Goal: Task Accomplishment & Management: Complete application form

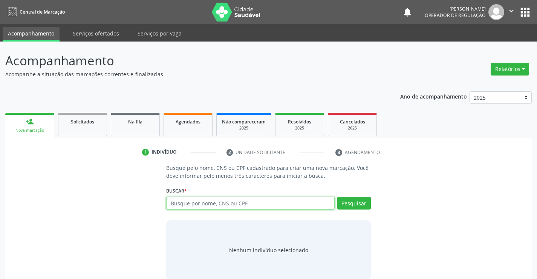
click at [215, 201] on input "text" at bounding box center [250, 202] width 168 height 13
type input "70085434820387"
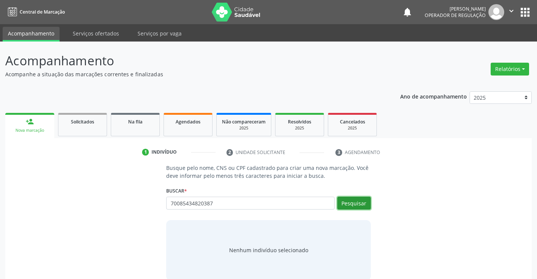
click at [353, 198] on button "Pesquisar" at bounding box center [354, 202] width 34 height 13
click at [336, 224] on div "Nenhum indivíduo selecionado" at bounding box center [268, 250] width 204 height 60
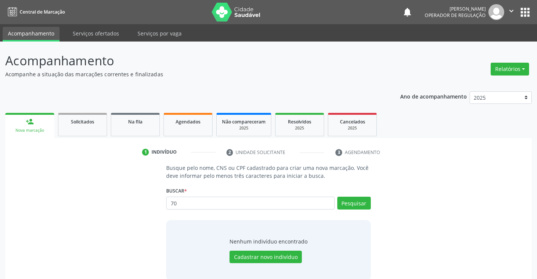
type input "7"
click at [193, 127] on link "Agendados" at bounding box center [188, 124] width 49 height 23
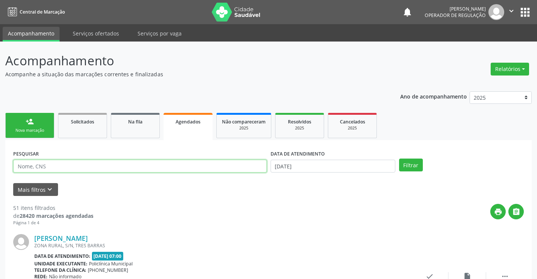
click at [158, 165] on input "text" at bounding box center [140, 166] width 254 height 13
type input "700805434820387"
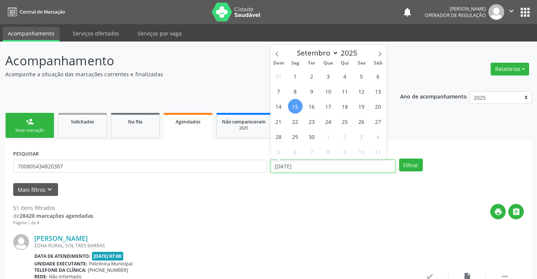
click at [317, 168] on input "[DATE]" at bounding box center [333, 166] width 125 height 13
click at [331, 107] on span "17" at bounding box center [328, 106] width 15 height 15
type input "17/09/2025"
click at [331, 107] on span "17" at bounding box center [328, 106] width 15 height 15
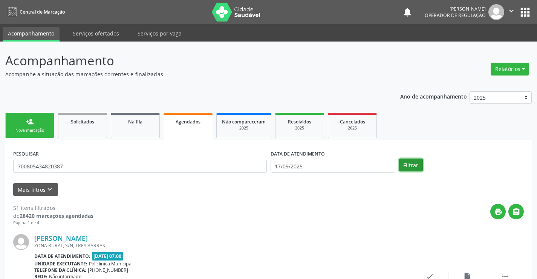
click at [409, 164] on button "Filtrar" at bounding box center [411, 164] width 24 height 13
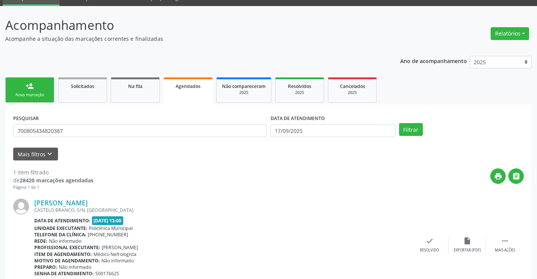
scroll to position [69, 0]
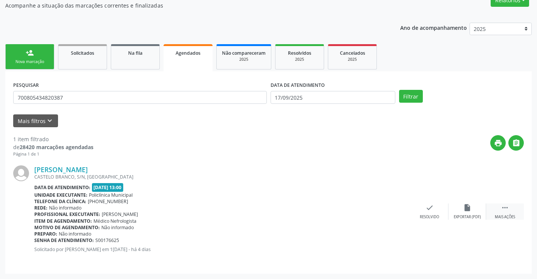
click at [505, 209] on icon "" at bounding box center [505, 207] width 8 height 8
click at [353, 209] on icon "print" at bounding box center [354, 207] width 8 height 8
click at [45, 57] on link "person_add Nova marcação" at bounding box center [29, 56] width 49 height 25
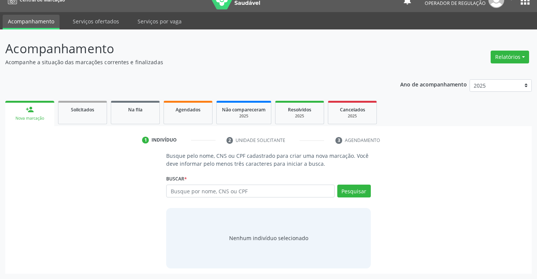
scroll to position [12, 0]
click at [207, 195] on input "text" at bounding box center [250, 190] width 168 height 13
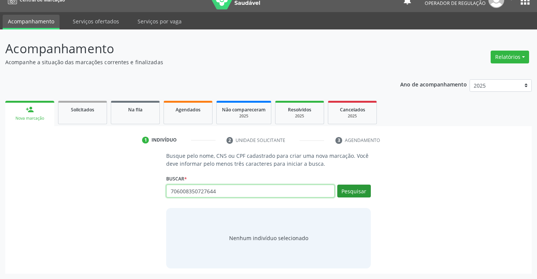
type input "706008350727644"
click at [353, 189] on button "Pesquisar" at bounding box center [354, 190] width 34 height 13
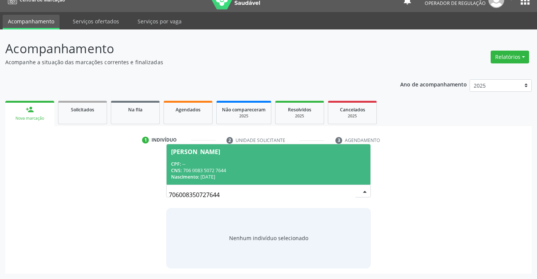
click at [275, 164] on div "CPF: --" at bounding box center [268, 164] width 195 height 6
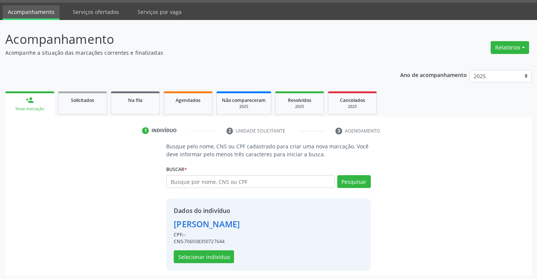
scroll to position [24, 0]
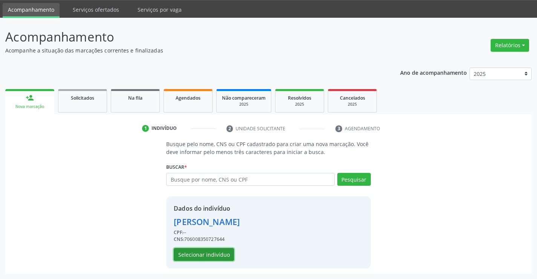
click at [212, 250] on button "Selecionar indivíduo" at bounding box center [204, 254] width 60 height 13
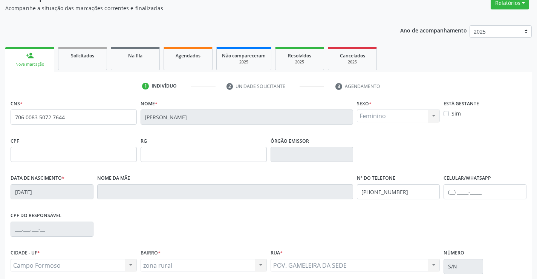
scroll to position [130, 0]
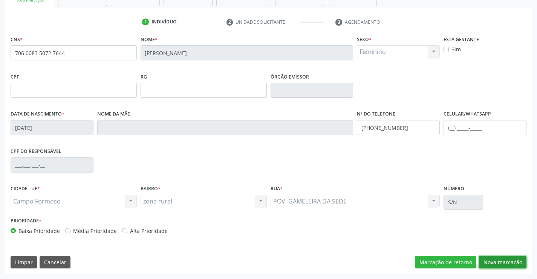
drag, startPoint x: 491, startPoint y: 260, endPoint x: 374, endPoint y: 237, distance: 119.5
click at [491, 260] on button "Nova marcação" at bounding box center [503, 262] width 48 height 13
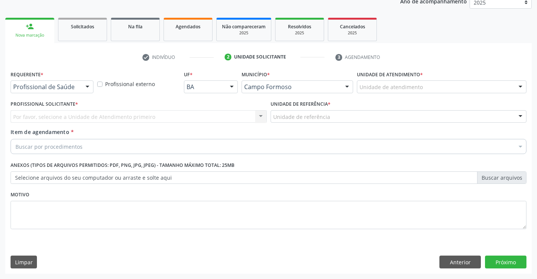
scroll to position [95, 0]
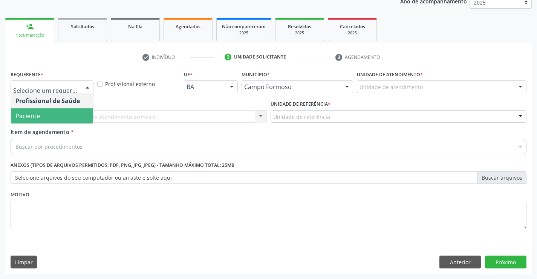
click at [43, 117] on span "Paciente" at bounding box center [52, 115] width 82 height 15
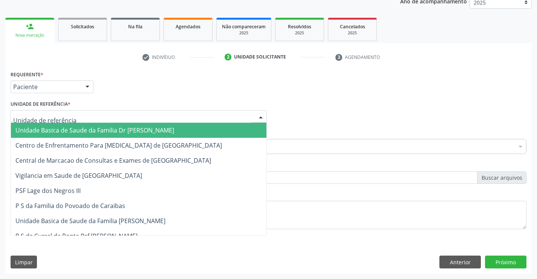
click at [56, 129] on span "Unidade Basica de Saude da Familia Dr [PERSON_NAME]" at bounding box center [94, 130] width 159 height 8
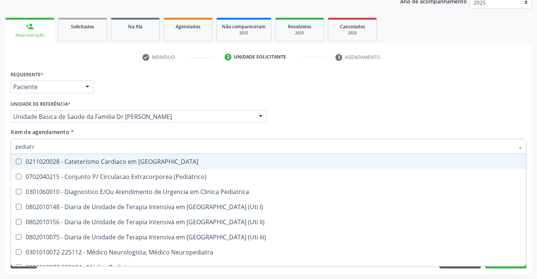
type input "pediatra"
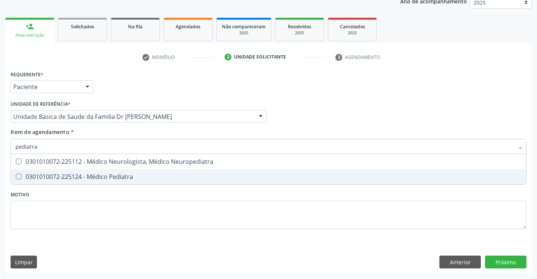
click at [87, 178] on div "0301010072-225124 - Médico Pediatra" at bounding box center [268, 176] width 506 height 6
checkbox Pediatra "true"
click at [510, 260] on div "Requerente * Paciente Profissional de Saúde Paciente Nenhum resultado encontrad…" at bounding box center [268, 171] width 527 height 205
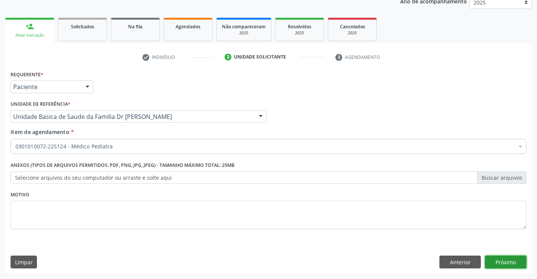
click at [511, 263] on button "Próximo" at bounding box center [505, 261] width 41 height 13
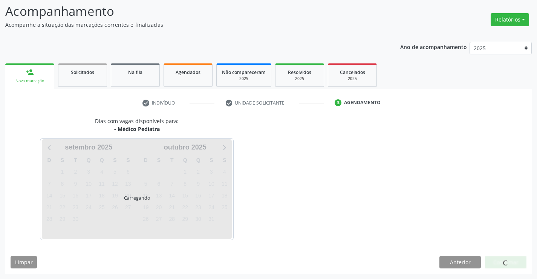
scroll to position [49, 0]
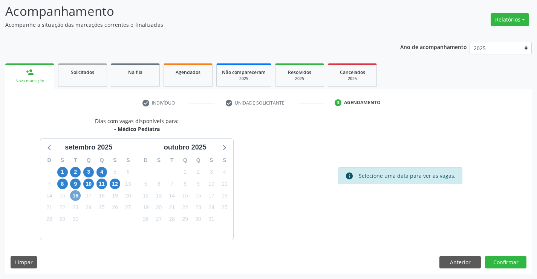
click at [75, 196] on span "16" at bounding box center [75, 195] width 11 height 11
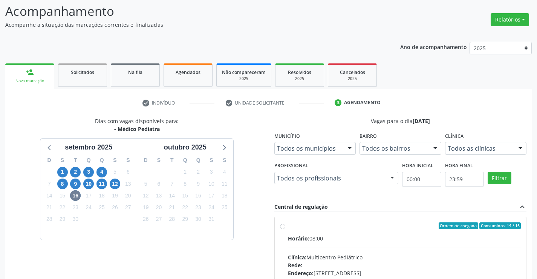
click at [288, 227] on label "Ordem de chegada Consumidos: 14 / 15 Horário: 08:00 Clínica: Multicentro Pediát…" at bounding box center [404, 280] width 233 height 116
click at [284, 227] on input "Ordem de chegada Consumidos: 14 / 15 Horário: 08:00 Clínica: Multicentro Pediát…" at bounding box center [282, 225] width 5 height 7
radio input "true"
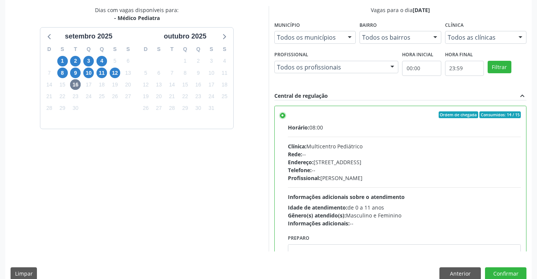
scroll to position [172, 0]
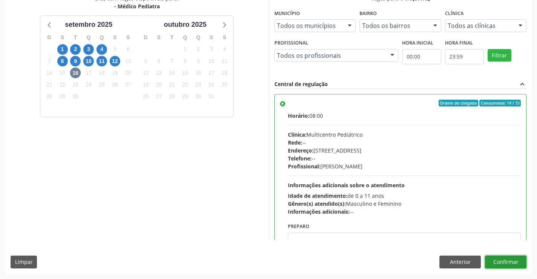
click at [509, 262] on button "Confirmar" at bounding box center [505, 261] width 41 height 13
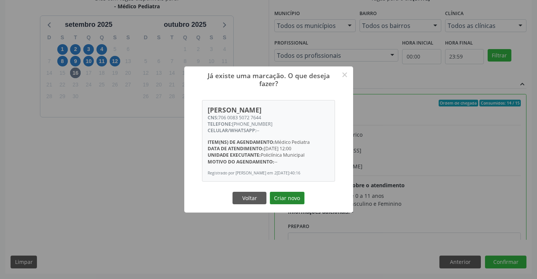
click at [301, 196] on button "Criar novo" at bounding box center [287, 198] width 35 height 13
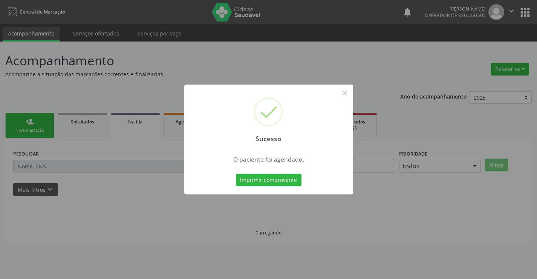
scroll to position [0, 0]
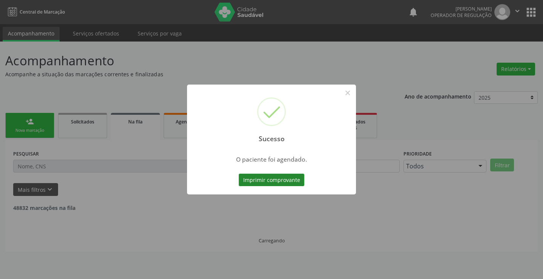
click at [258, 178] on button "Imprimir comprovante" at bounding box center [272, 179] width 66 height 13
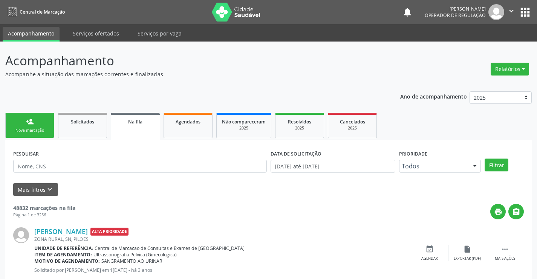
click at [44, 126] on link "person_add Nova marcação" at bounding box center [29, 125] width 49 height 25
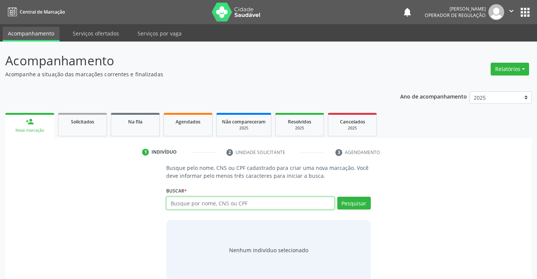
click at [206, 206] on input "text" at bounding box center [250, 202] width 168 height 13
type input "700300997065437"
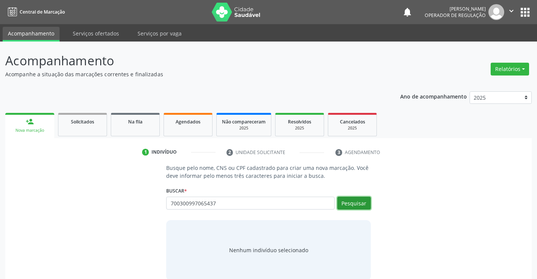
click at [354, 202] on button "Pesquisar" at bounding box center [354, 202] width 34 height 13
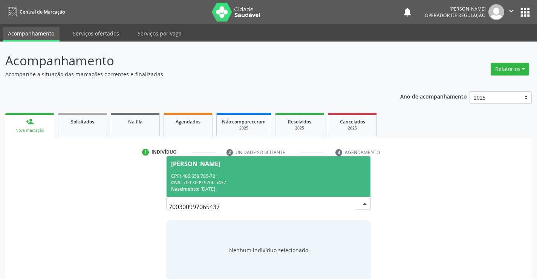
click at [269, 173] on div "CPF: 486.658.785-72" at bounding box center [268, 176] width 195 height 6
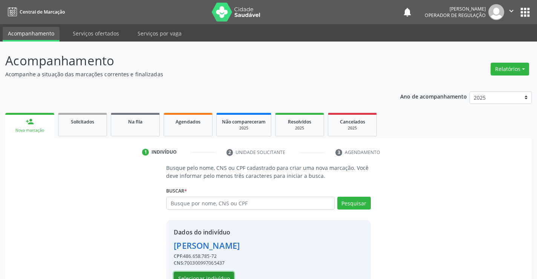
click at [216, 277] on button "Selecionar indivíduo" at bounding box center [204, 278] width 60 height 13
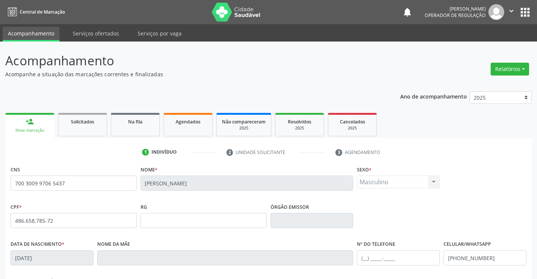
scroll to position [130, 0]
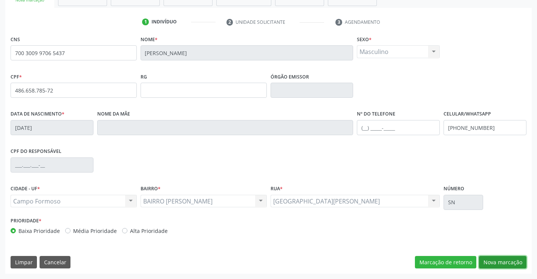
click at [509, 262] on button "Nova marcação" at bounding box center [503, 262] width 48 height 13
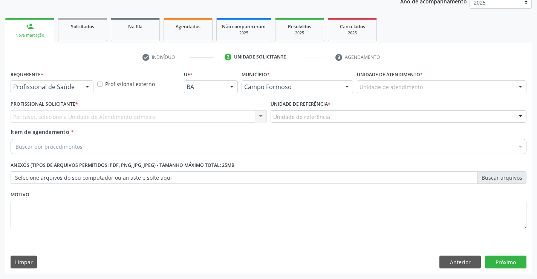
scroll to position [95, 0]
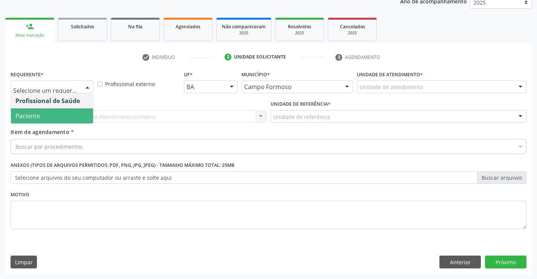
click at [57, 117] on span "Paciente" at bounding box center [52, 115] width 82 height 15
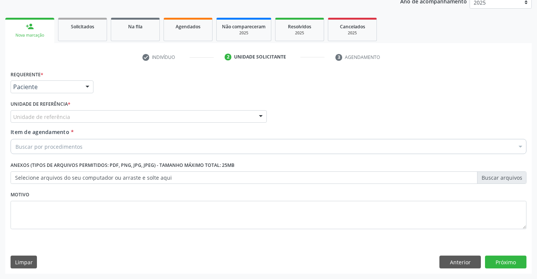
click at [68, 117] on div "Unidade de referência" at bounding box center [139, 116] width 256 height 13
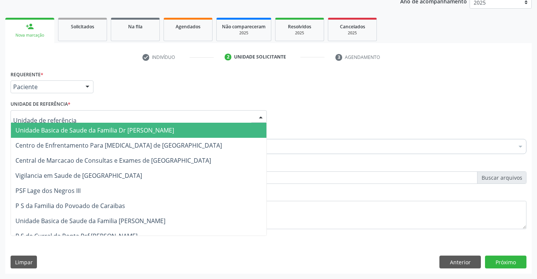
drag, startPoint x: 70, startPoint y: 126, endPoint x: 65, endPoint y: 142, distance: 16.5
click at [69, 130] on span "Unidade Basica de Saude da Familia Dr [PERSON_NAME]" at bounding box center [94, 130] width 159 height 8
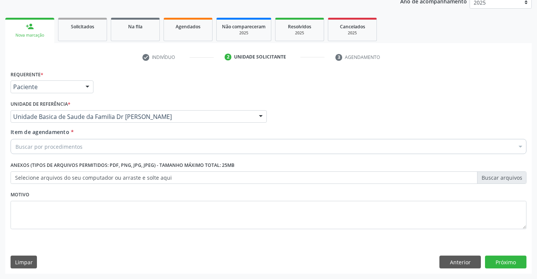
drag, startPoint x: 61, startPoint y: 148, endPoint x: 56, endPoint y: 151, distance: 6.1
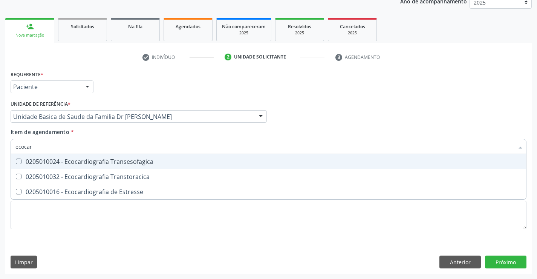
type input "ecocard"
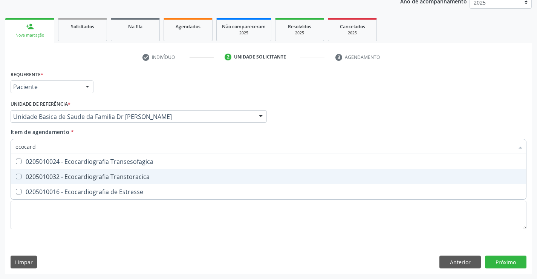
click at [100, 174] on div "0205010032 - Ecocardiografia Transtoracica" at bounding box center [268, 176] width 506 height 6
checkbox Transtoracica "true"
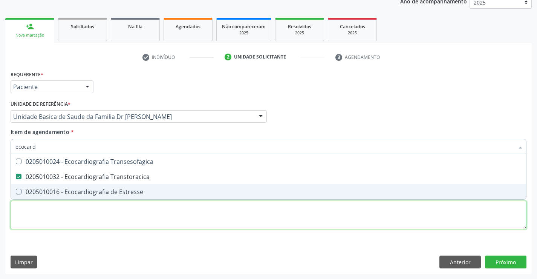
click at [107, 218] on div "Requerente * Paciente Profissional de Saúde Paciente Nenhum resultado encontrad…" at bounding box center [269, 154] width 516 height 171
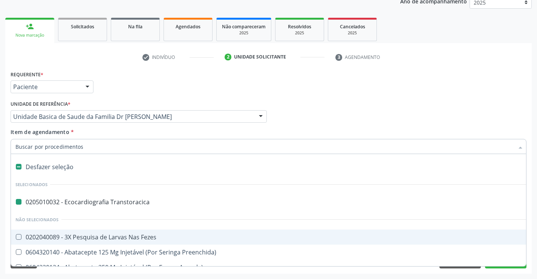
type input "p"
checkbox Transtoracica "false"
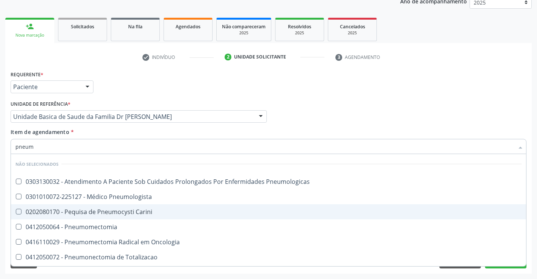
type input "pneumo"
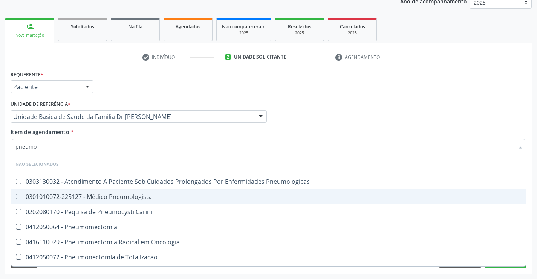
click at [142, 199] on div "0301010072-225127 - Médico Pneumologista" at bounding box center [268, 196] width 506 height 6
checkbox Pneumologista "true"
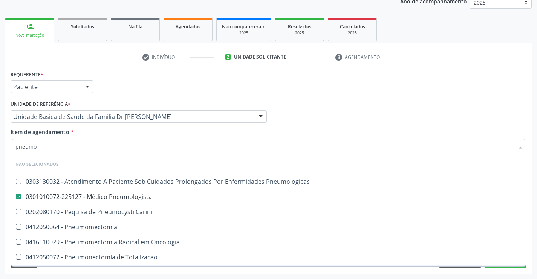
click at [125, 266] on div "Limpar Anterior Próximo" at bounding box center [269, 261] width 516 height 13
checkbox Pneumologicas "true"
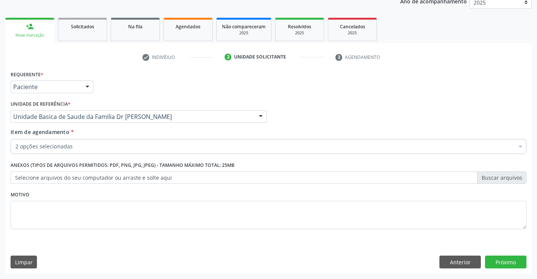
click at [99, 142] on div "2 opções selecionadas" at bounding box center [269, 146] width 516 height 15
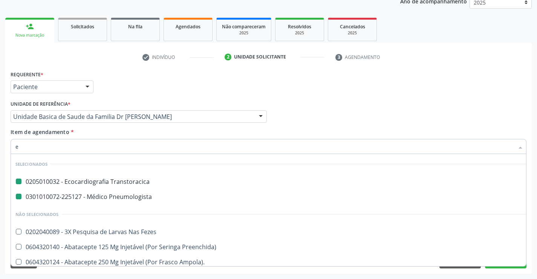
type input "el"
checkbox Transtoracica "false"
checkbox Pneumologista "false"
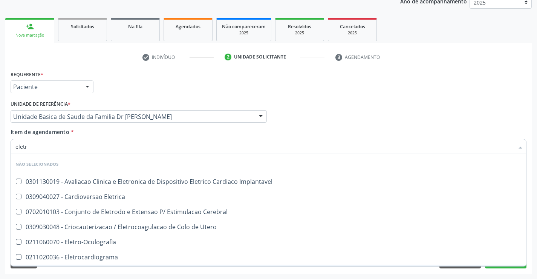
type input "eletro"
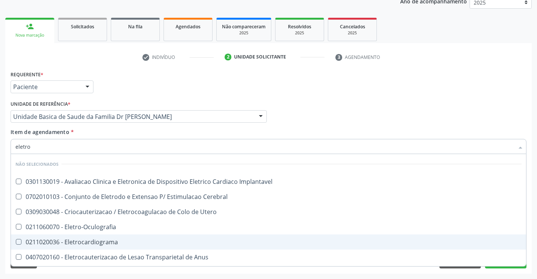
click at [101, 245] on div "0211020036 - Eletrocardiograma" at bounding box center [268, 242] width 506 height 6
checkbox Eletrocardiograma "true"
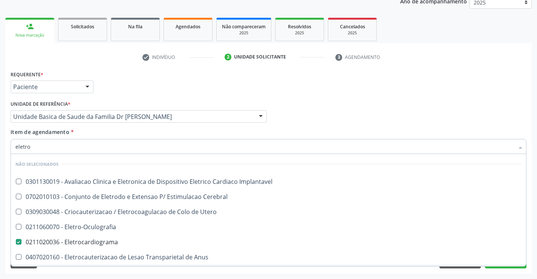
click at [510, 266] on div "Desfazer seleção Não selecionados 0301130019 - Avaliacao Clinica e Eletronica d…" at bounding box center [269, 210] width 516 height 112
click at [508, 267] on button "Próximo" at bounding box center [505, 261] width 41 height 13
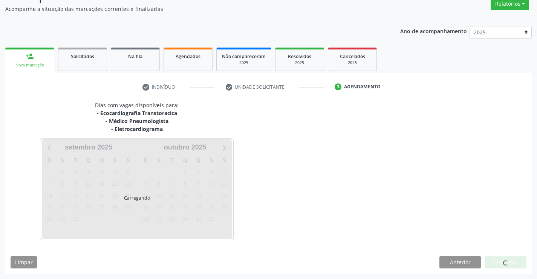
scroll to position [87, 0]
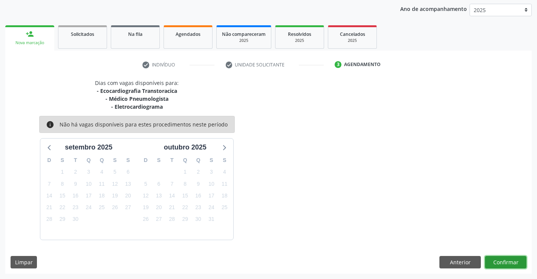
click at [507, 258] on button "Confirmar" at bounding box center [505, 262] width 41 height 13
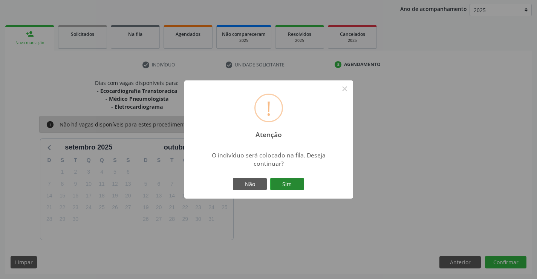
click at [285, 184] on button "Sim" at bounding box center [287, 184] width 34 height 13
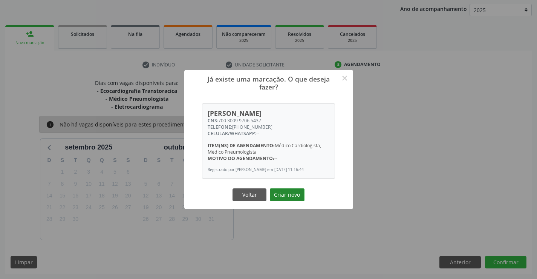
click at [287, 193] on button "Criar novo" at bounding box center [287, 194] width 35 height 13
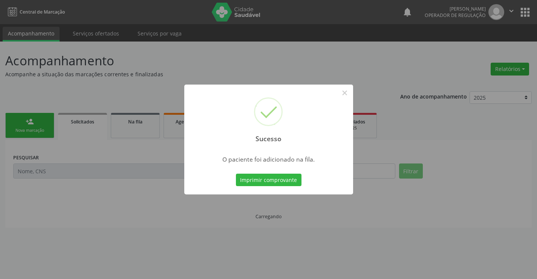
scroll to position [0, 0]
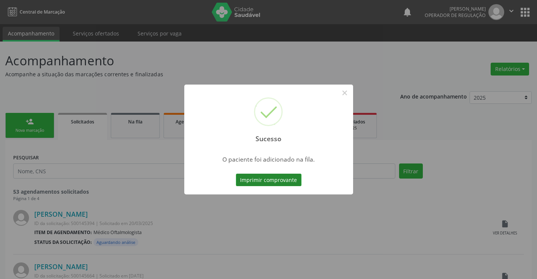
click at [291, 185] on button "Imprimir comprovante" at bounding box center [269, 179] width 66 height 13
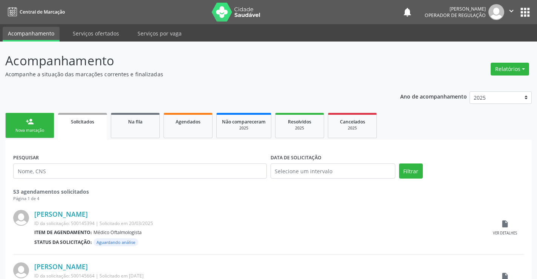
click at [22, 123] on link "person_add Nova marcação" at bounding box center [29, 125] width 49 height 25
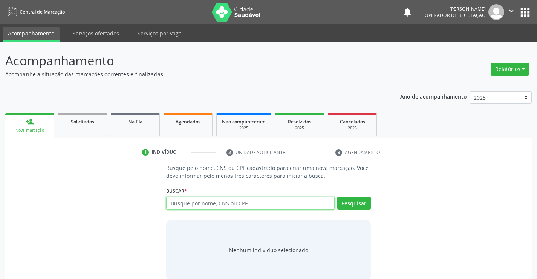
click at [228, 199] on input "text" at bounding box center [250, 202] width 168 height 13
type input "700507364109757"
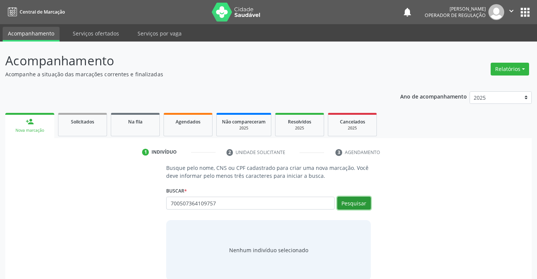
click at [360, 206] on button "Pesquisar" at bounding box center [354, 202] width 34 height 13
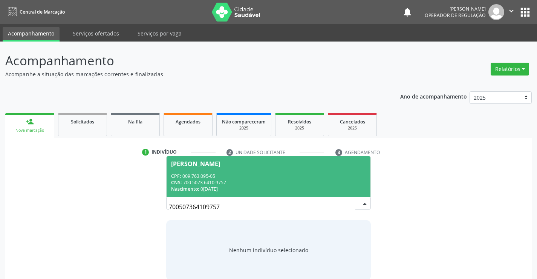
click at [273, 174] on div "CPF: 009.763.095-05" at bounding box center [268, 176] width 195 height 6
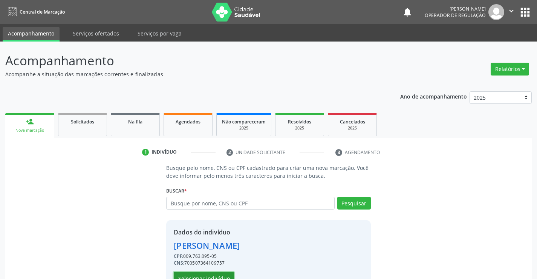
click at [220, 273] on button "Selecionar indivíduo" at bounding box center [204, 278] width 60 height 13
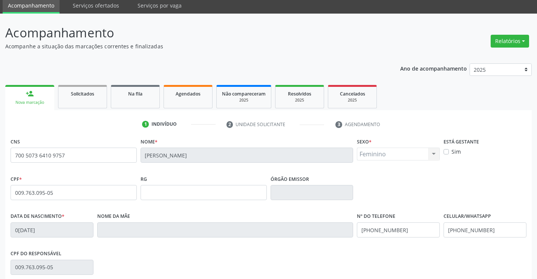
scroll to position [113, 0]
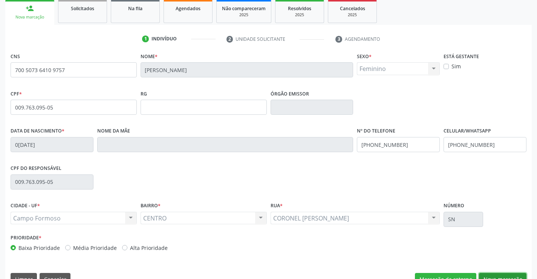
click at [501, 274] on button "Nova marcação" at bounding box center [503, 279] width 48 height 13
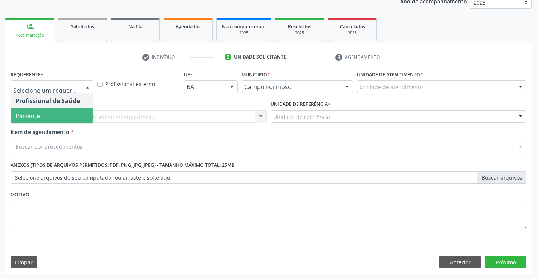
click at [57, 120] on span "Paciente" at bounding box center [52, 115] width 82 height 15
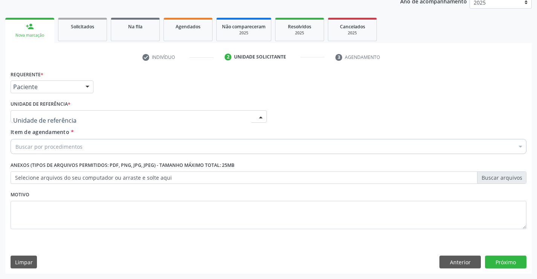
drag, startPoint x: 64, startPoint y: 114, endPoint x: 65, endPoint y: 121, distance: 7.3
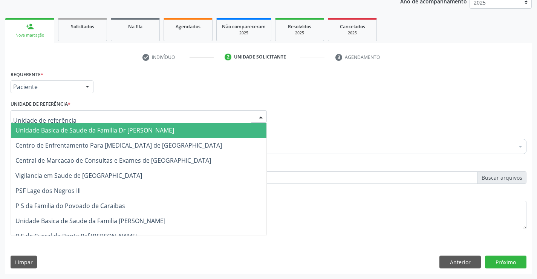
click at [66, 125] on span "Unidade Basica de Saude da Familia Dr [PERSON_NAME]" at bounding box center [139, 130] width 256 height 15
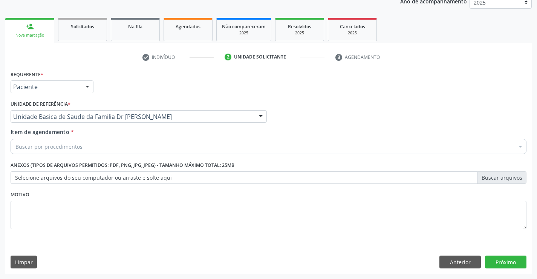
click at [56, 152] on div "Buscar por procedimentos" at bounding box center [269, 146] width 516 height 15
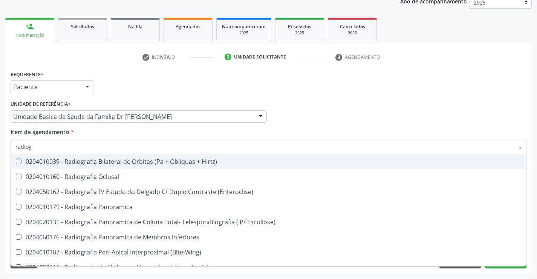
type input "radiogr"
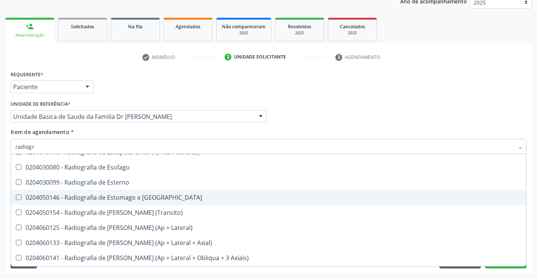
scroll to position [641, 0]
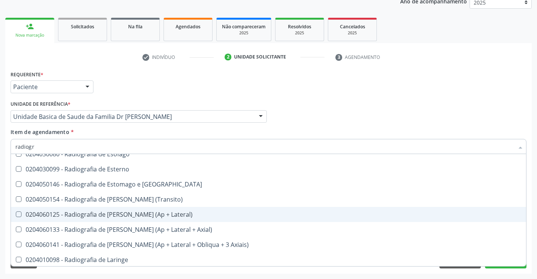
click at [148, 212] on div "0204060125 - Radiografia de [PERSON_NAME] (Ap + Lateral)" at bounding box center [268, 214] width 506 height 6
checkbox Lateral\) "true"
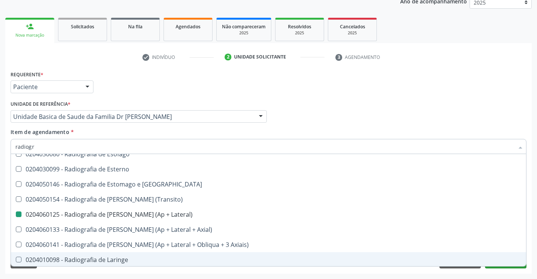
click at [500, 268] on div "Requerente * Paciente Profissional de Saúde Paciente Nenhum resultado encontrad…" at bounding box center [268, 171] width 527 height 205
checkbox Oclusal "true"
checkbox Lateral\) "false"
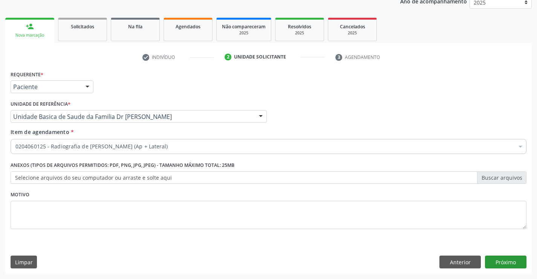
scroll to position [0, 0]
click at [503, 262] on button "Próximo" at bounding box center [505, 261] width 41 height 13
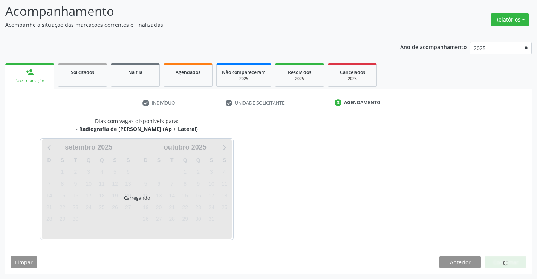
scroll to position [72, 0]
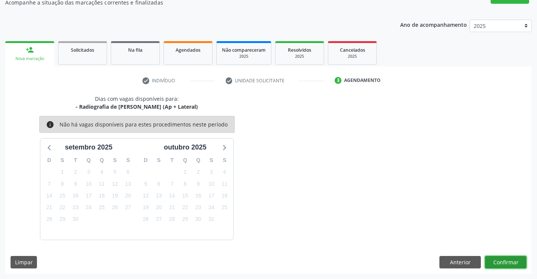
click at [505, 260] on button "Confirmar" at bounding box center [505, 262] width 41 height 13
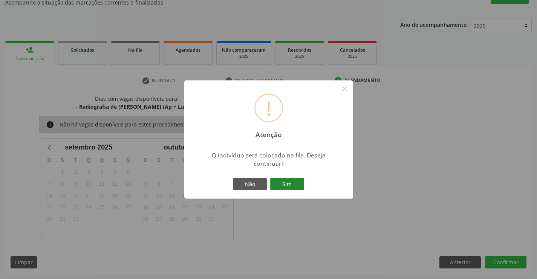
click at [290, 179] on button "Sim" at bounding box center [287, 184] width 34 height 13
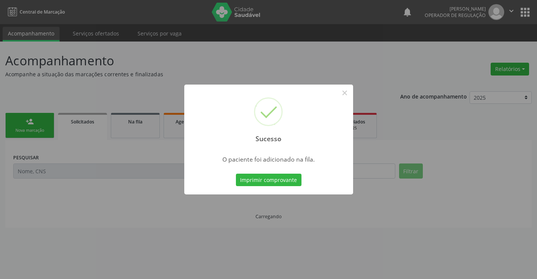
scroll to position [0, 0]
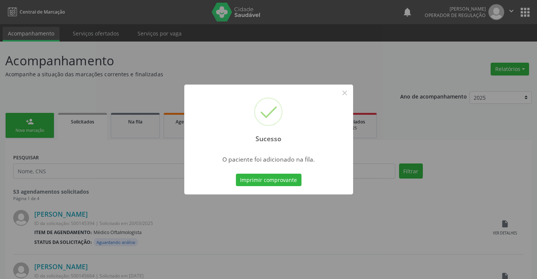
click at [288, 178] on button "Imprimir comprovante" at bounding box center [269, 179] width 66 height 13
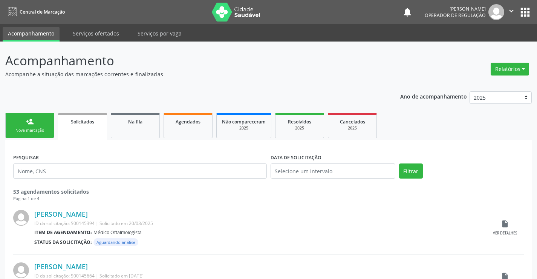
click at [41, 126] on link "person_add Nova marcação" at bounding box center [29, 125] width 49 height 25
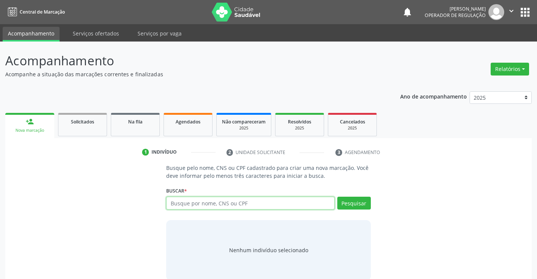
click at [219, 203] on input "text" at bounding box center [250, 202] width 168 height 13
type input "700507364109757"
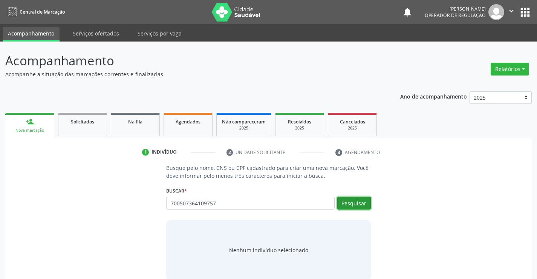
click at [357, 204] on button "Pesquisar" at bounding box center [354, 202] width 34 height 13
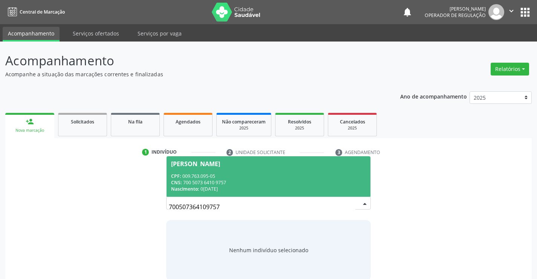
click at [307, 165] on div "[PERSON_NAME]" at bounding box center [268, 164] width 195 height 6
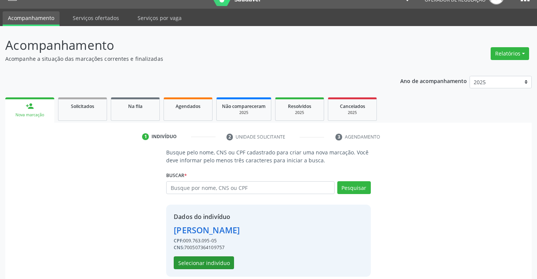
scroll to position [24, 0]
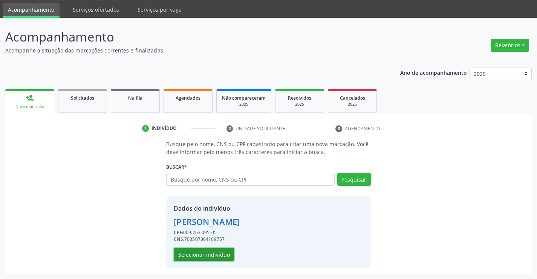
click at [218, 254] on button "Selecionar indivíduo" at bounding box center [204, 254] width 60 height 13
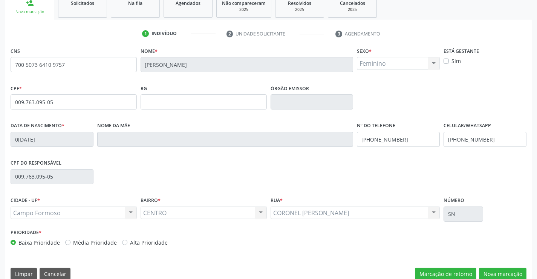
scroll to position [130, 0]
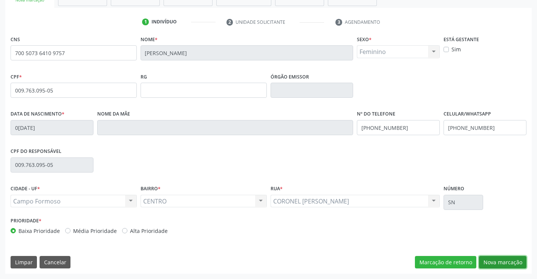
click at [501, 265] on button "Nova marcação" at bounding box center [503, 262] width 48 height 13
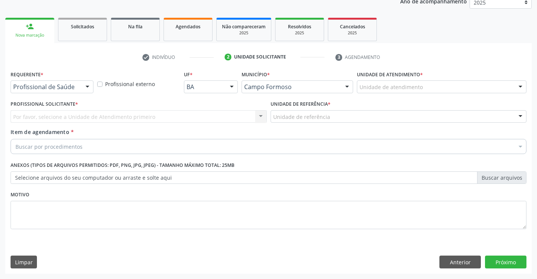
scroll to position [95, 0]
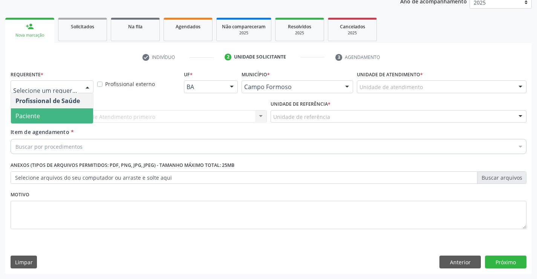
click at [43, 110] on span "Paciente" at bounding box center [52, 115] width 82 height 15
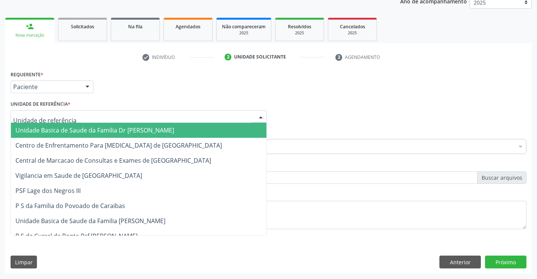
click at [67, 126] on span "Unidade Basica de Saude da Familia Dr [PERSON_NAME]" at bounding box center [94, 130] width 159 height 8
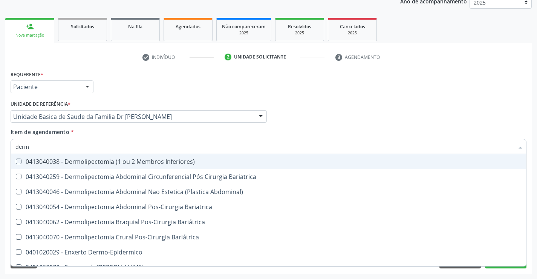
type input "derma"
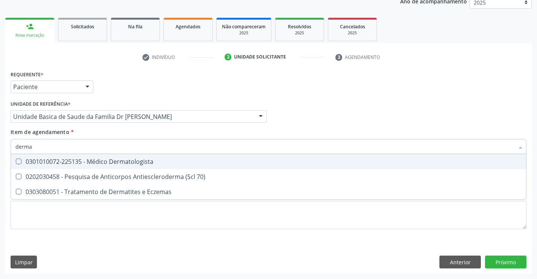
click at [133, 159] on div "0301010072-225135 - Médico Dermatologista" at bounding box center [268, 161] width 506 height 6
checkbox Dermatologista "true"
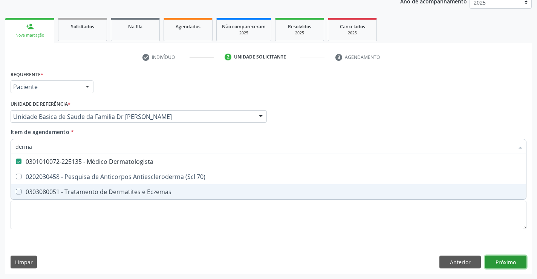
click at [517, 261] on div "Requerente * Paciente Profissional de Saúde Paciente Nenhum resultado encontrad…" at bounding box center [268, 171] width 527 height 205
checkbox 70\) "true"
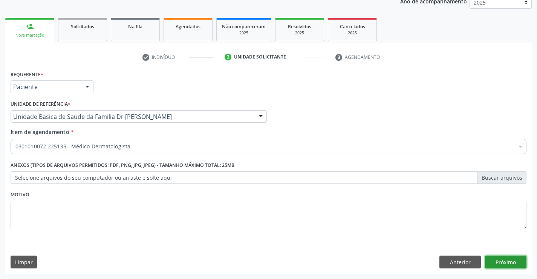
click at [515, 259] on button "Próximo" at bounding box center [505, 261] width 41 height 13
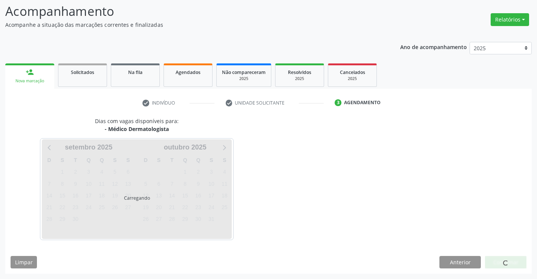
scroll to position [72, 0]
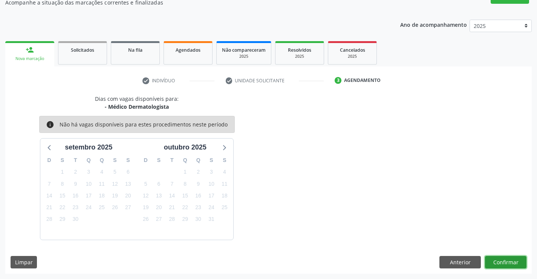
click at [509, 262] on button "Confirmar" at bounding box center [505, 262] width 41 height 13
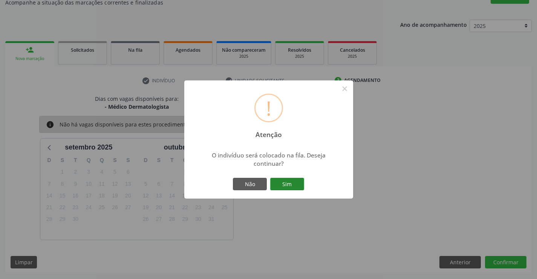
click at [296, 185] on button "Sim" at bounding box center [287, 184] width 34 height 13
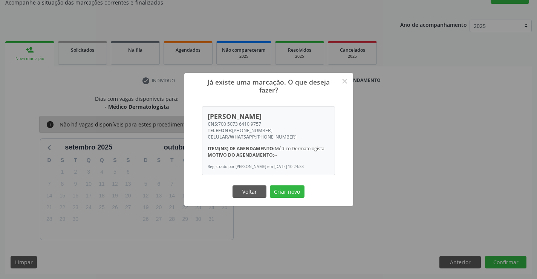
click at [296, 185] on div "Já existe uma marcação. O que deseja fazer? × [PERSON_NAME] CNS: 700 5073 6410 …" at bounding box center [268, 139] width 169 height 133
click at [296, 194] on button "Criar novo" at bounding box center [287, 191] width 35 height 13
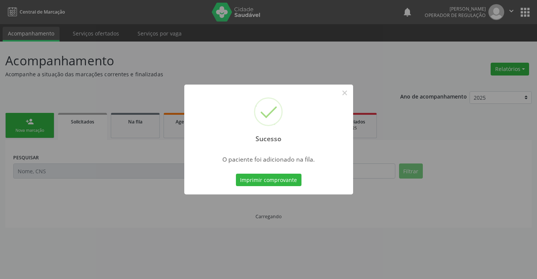
scroll to position [0, 0]
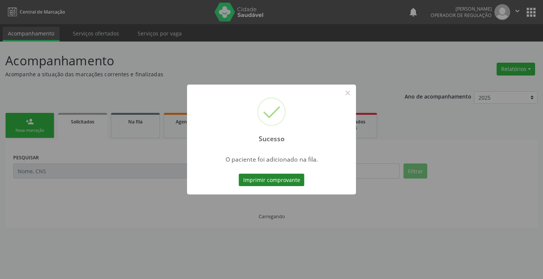
click at [290, 179] on button "Imprimir comprovante" at bounding box center [272, 179] width 66 height 13
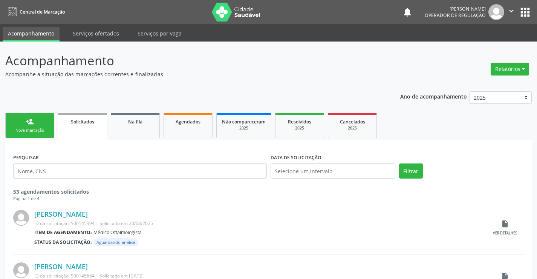
click at [37, 126] on link "person_add Nova marcação" at bounding box center [29, 125] width 49 height 25
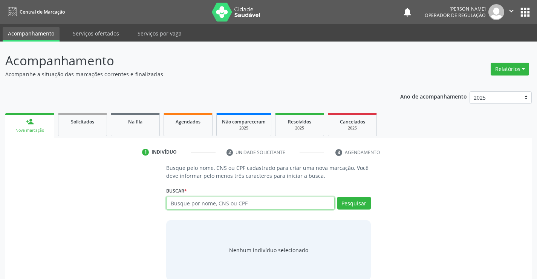
click at [221, 204] on input "text" at bounding box center [250, 202] width 168 height 13
type input "700506103480051"
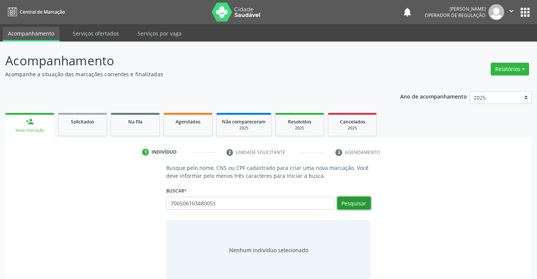
click at [353, 204] on button "Pesquisar" at bounding box center [354, 202] width 34 height 13
type input "700506103480051"
click at [347, 222] on div "Nenhum indivíduo selecionado" at bounding box center [268, 250] width 204 height 60
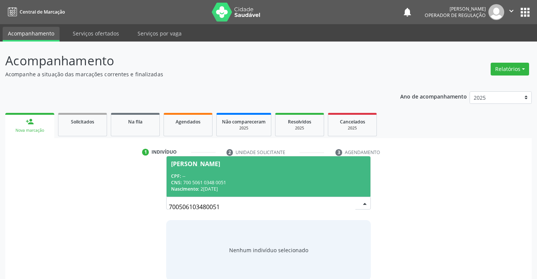
click at [284, 176] on div "CPF: --" at bounding box center [268, 176] width 195 height 6
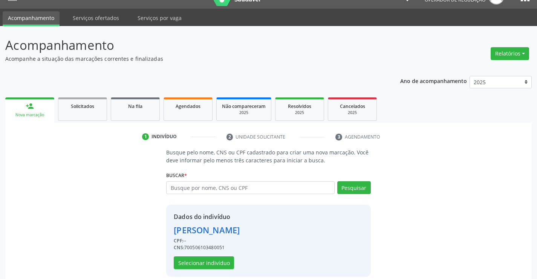
scroll to position [24, 0]
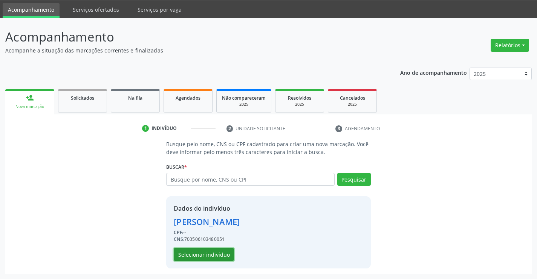
click at [218, 249] on button "Selecionar indivíduo" at bounding box center [204, 254] width 60 height 13
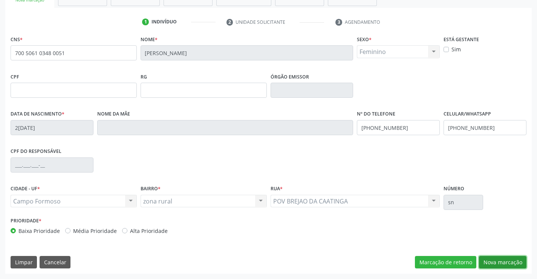
click at [501, 260] on button "Nova marcação" at bounding box center [503, 262] width 48 height 13
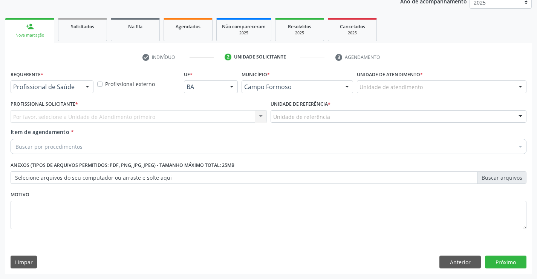
scroll to position [95, 0]
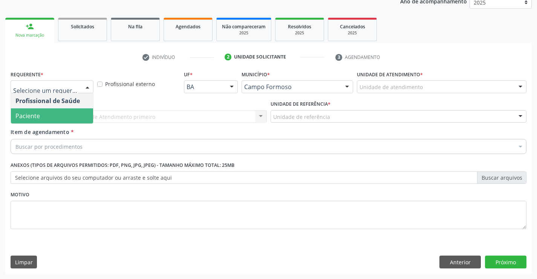
click at [62, 119] on span "Paciente" at bounding box center [52, 115] width 82 height 15
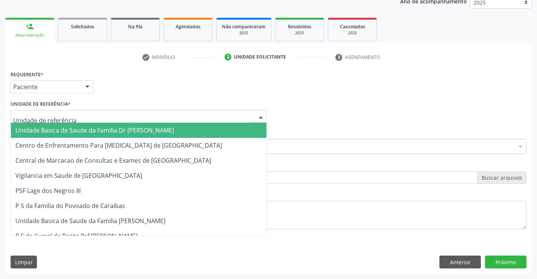
drag, startPoint x: 61, startPoint y: 115, endPoint x: 63, endPoint y: 126, distance: 11.0
click at [64, 127] on span "Unidade Basica de Saude da Familia Dr [PERSON_NAME]" at bounding box center [94, 130] width 159 height 8
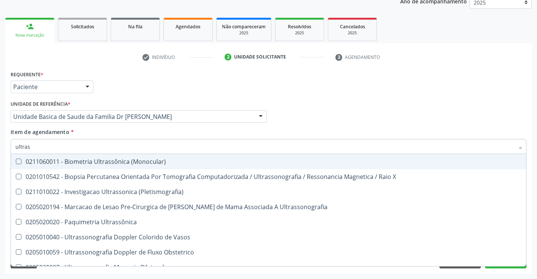
type input "ultrass"
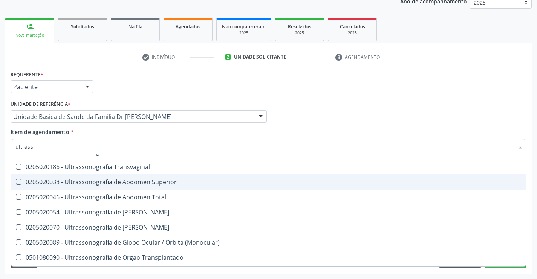
scroll to position [189, 0]
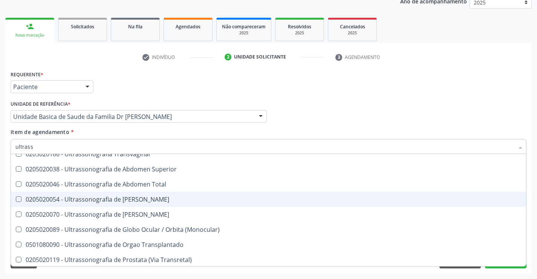
scroll to position [151, 0]
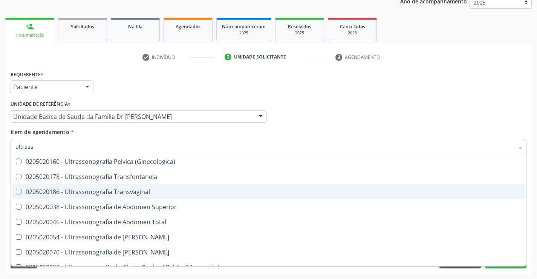
click at [143, 191] on div "0205020186 - Ultrassonografia Transvaginal" at bounding box center [268, 192] width 506 height 6
checkbox Transvaginal "true"
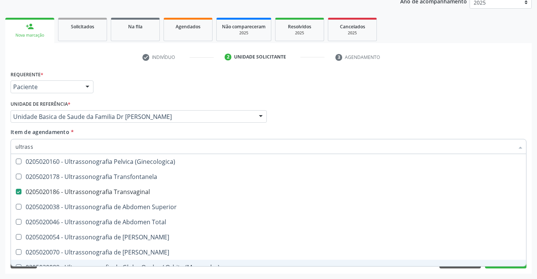
click at [500, 266] on div "Desfazer seleção 0211060011 - Biometria Ultrassônica (Monocular) 0201010542 - B…" at bounding box center [269, 210] width 516 height 112
click at [500, 268] on button "Próximo" at bounding box center [505, 261] width 41 height 13
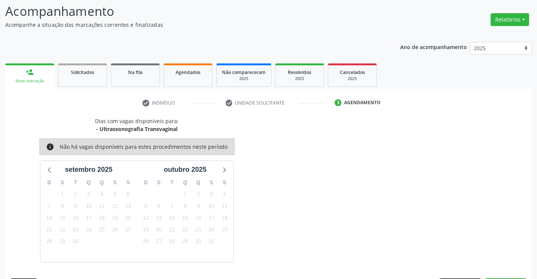
scroll to position [72, 0]
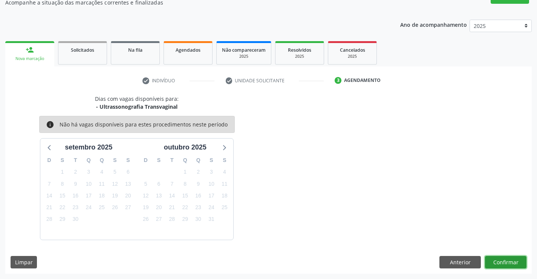
click at [499, 261] on button "Confirmar" at bounding box center [505, 262] width 41 height 13
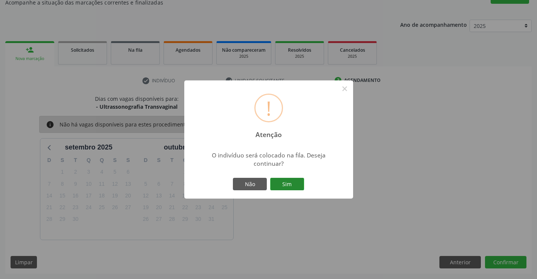
click at [293, 184] on button "Sim" at bounding box center [287, 184] width 34 height 13
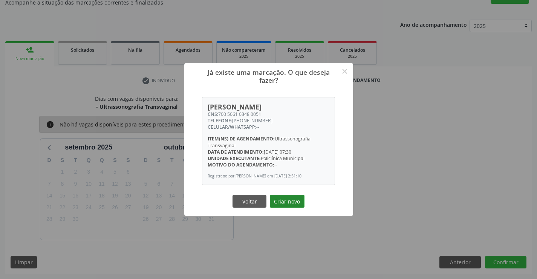
click at [297, 202] on button "Criar novo" at bounding box center [287, 201] width 35 height 13
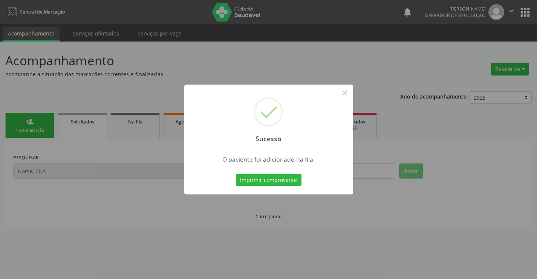
scroll to position [0, 0]
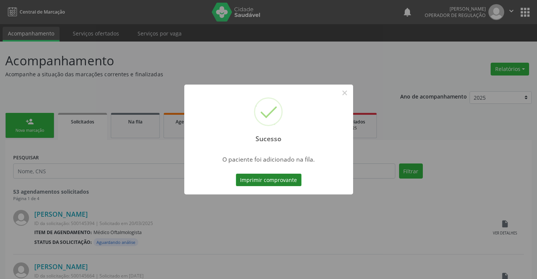
click at [278, 179] on button "Imprimir comprovante" at bounding box center [269, 179] width 66 height 13
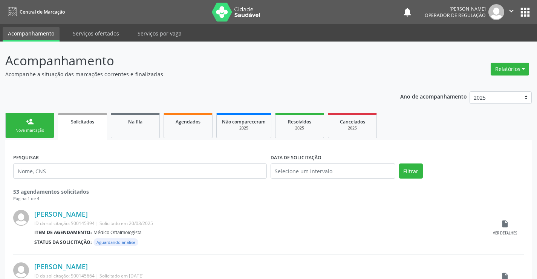
click at [36, 130] on div "Nova marcação" at bounding box center [30, 130] width 38 height 6
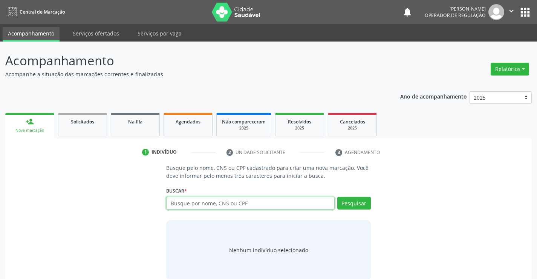
click at [219, 202] on input "text" at bounding box center [250, 202] width 168 height 13
type input "704200281151585"
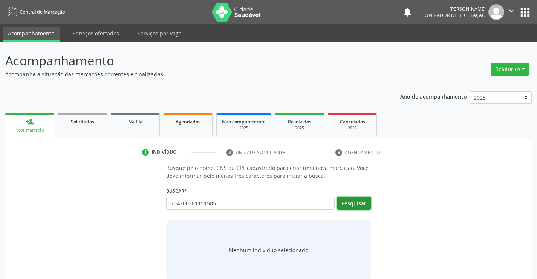
click at [361, 206] on button "Pesquisar" at bounding box center [354, 202] width 34 height 13
click at [319, 234] on div "Nenhum indivíduo selecionado" at bounding box center [268, 250] width 204 height 60
click at [282, 212] on div "704200281151585 Busque por nome, CNS ou CPF Nenhum resultado encontrado para: "…" at bounding box center [268, 205] width 204 height 18
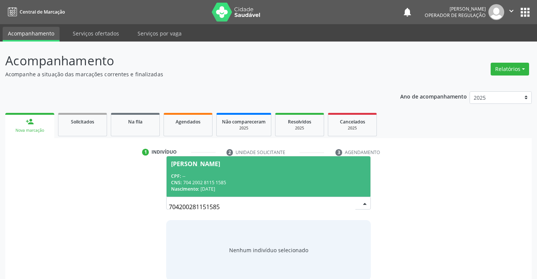
click at [290, 179] on div "CNS: 704 2002 8115 1585" at bounding box center [268, 182] width 195 height 6
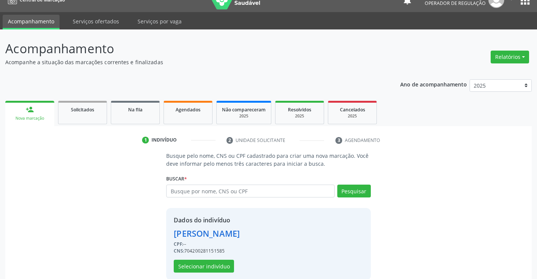
scroll to position [24, 0]
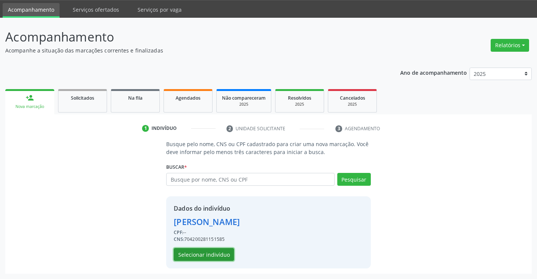
click at [222, 254] on button "Selecionar indivíduo" at bounding box center [204, 254] width 60 height 13
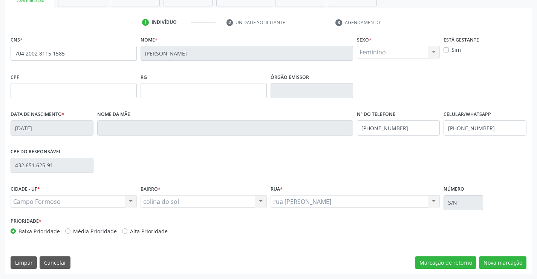
scroll to position [130, 0]
drag, startPoint x: 484, startPoint y: 261, endPoint x: 485, endPoint y: 247, distance: 13.2
click at [485, 259] on button "Nova marcação" at bounding box center [503, 262] width 48 height 13
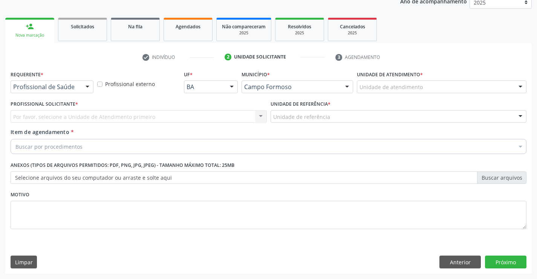
scroll to position [95, 0]
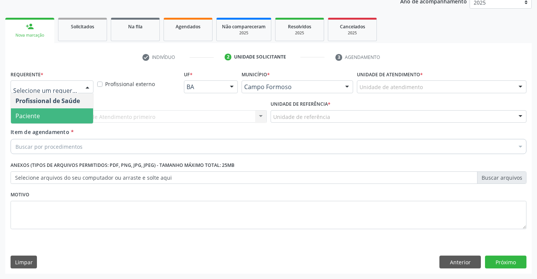
click at [45, 112] on span "Paciente" at bounding box center [52, 115] width 82 height 15
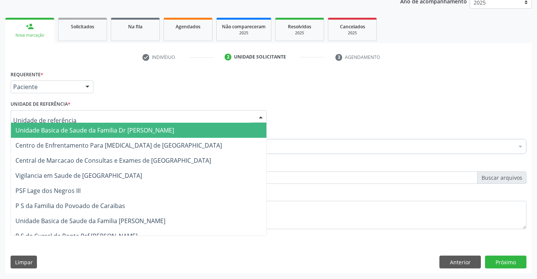
click at [66, 125] on span "Unidade Basica de Saude da Familia Dr [PERSON_NAME]" at bounding box center [139, 130] width 256 height 15
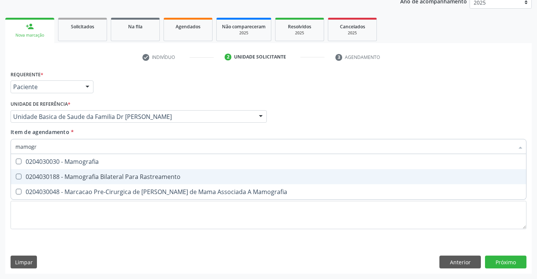
type input "mamogra"
click at [101, 174] on div "0204030188 - Mamografia Bilateral Para Rastreamento" at bounding box center [268, 176] width 506 height 6
checkbox Rastreamento "true"
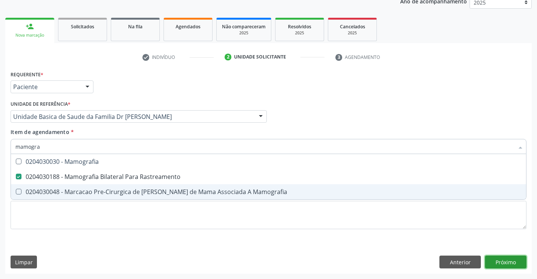
click at [509, 263] on div "Requerente * Paciente Profissional de Saúde Paciente Nenhum resultado encontrad…" at bounding box center [268, 171] width 527 height 205
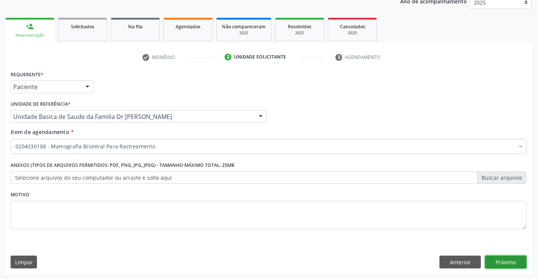
click at [496, 261] on button "Próximo" at bounding box center [505, 261] width 41 height 13
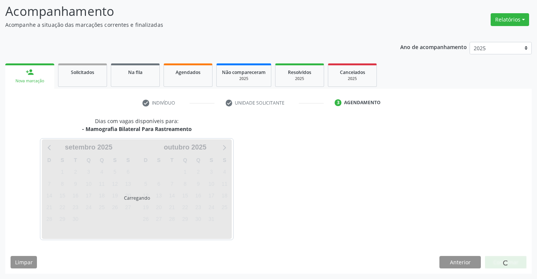
scroll to position [49, 0]
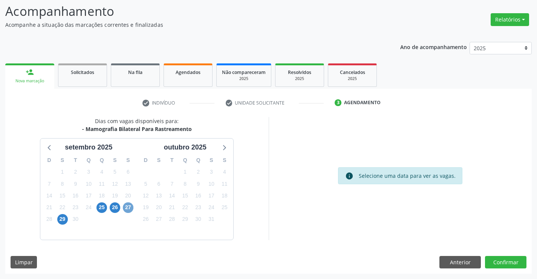
click at [130, 207] on span "27" at bounding box center [128, 207] width 11 height 11
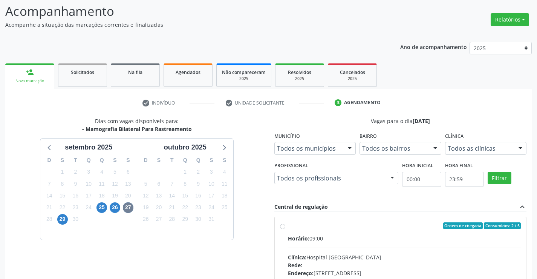
click at [288, 225] on label "Ordem de chegada Consumidos: 2 / 5 Horário: 09:00 Clínica: Hospital Sao Francis…" at bounding box center [404, 280] width 233 height 116
click at [282, 225] on input "Ordem de chegada Consumidos: 2 / 5 Horário: 09:00 Clínica: Hospital Sao Francis…" at bounding box center [282, 225] width 5 height 7
radio input "true"
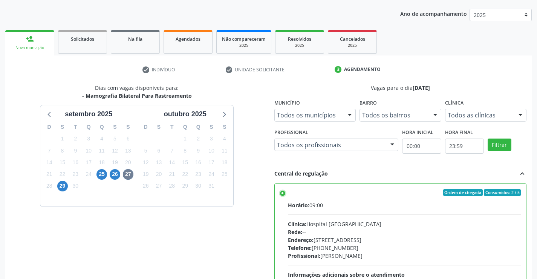
scroll to position [172, 0]
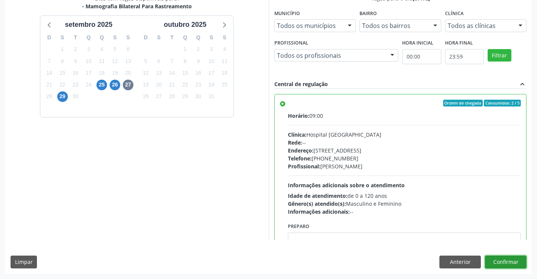
click at [509, 261] on button "Confirmar" at bounding box center [505, 261] width 41 height 13
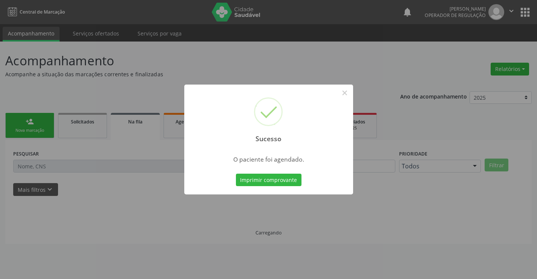
scroll to position [0, 0]
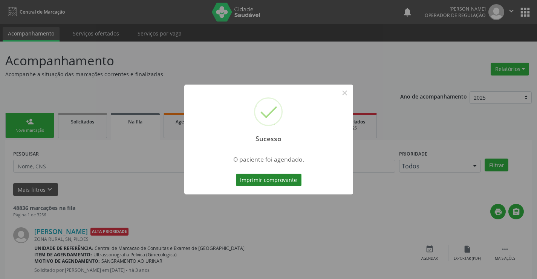
click at [289, 174] on button "Imprimir comprovante" at bounding box center [269, 179] width 66 height 13
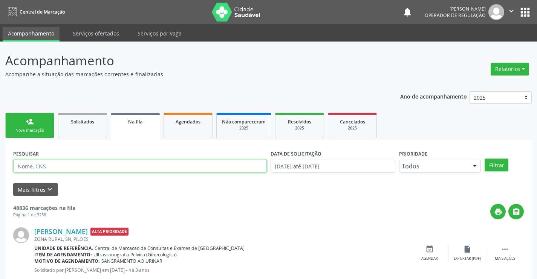
click at [51, 166] on input "text" at bounding box center [140, 166] width 254 height 13
type input "704200281151585"
click at [496, 164] on button "Filtrar" at bounding box center [497, 164] width 24 height 13
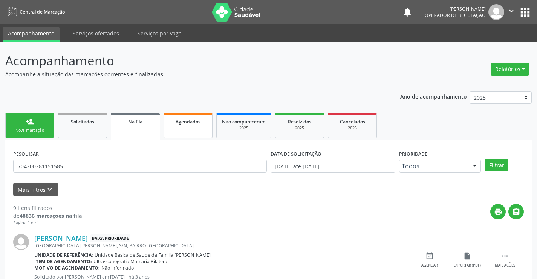
click at [184, 124] on span "Agendados" at bounding box center [188, 121] width 25 height 6
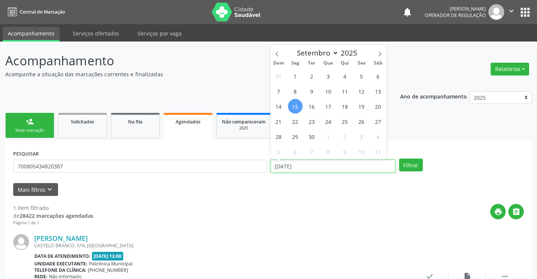
click at [328, 167] on input "[DATE]" at bounding box center [333, 166] width 125 height 13
click at [380, 121] on span "27" at bounding box center [378, 121] width 15 height 15
type input "27/09/2025"
click at [380, 121] on span "27" at bounding box center [378, 121] width 15 height 15
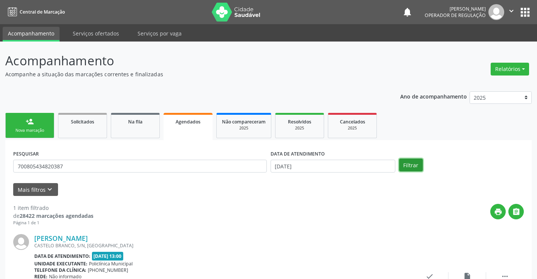
click at [415, 163] on button "Filtrar" at bounding box center [411, 164] width 24 height 13
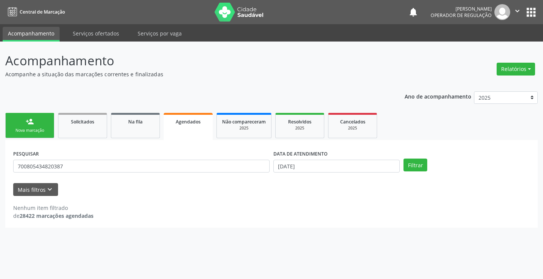
click at [422, 157] on div "PESQUISAR 700805434820387 DATA DE ATENDIMENTO 27/09/2025 Filtrar" at bounding box center [271, 162] width 520 height 29
click at [142, 169] on input "700805434820387" at bounding box center [141, 166] width 256 height 13
type input "7"
type input "704200281151585"
click at [425, 168] on button "Filtrar" at bounding box center [415, 164] width 24 height 13
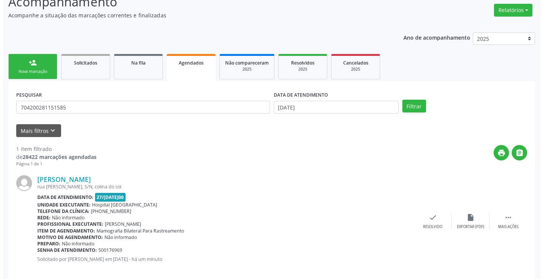
scroll to position [69, 0]
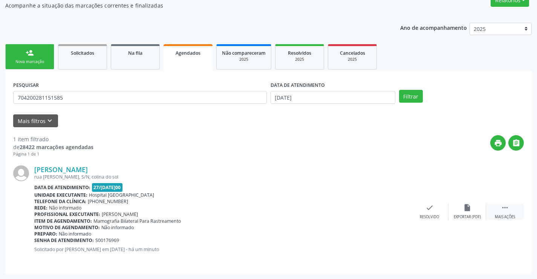
click at [504, 208] on icon "" at bounding box center [505, 207] width 8 height 8
click at [391, 208] on icon "cancel" at bounding box center [392, 207] width 8 height 8
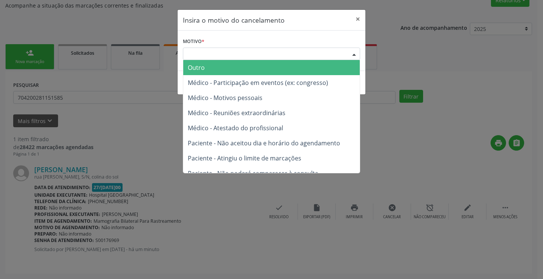
click at [237, 53] on div "Escolha o motivo" at bounding box center [271, 54] width 177 height 13
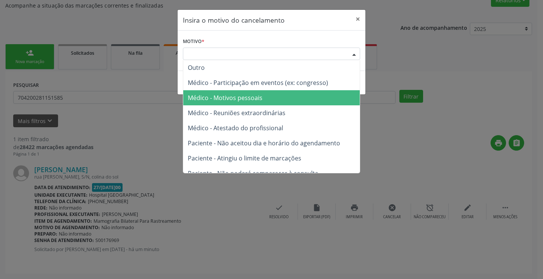
click at [239, 98] on span "Médico - Motivos pessoais" at bounding box center [225, 98] width 75 height 8
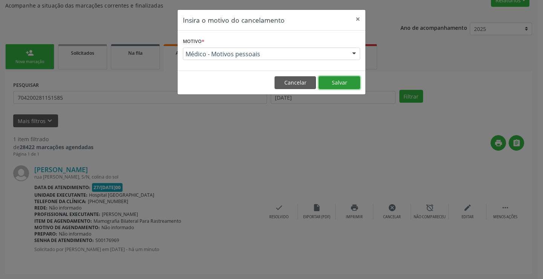
click at [340, 85] on button "Salvar" at bounding box center [339, 82] width 41 height 13
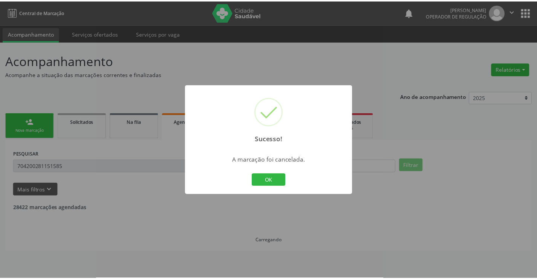
scroll to position [0, 0]
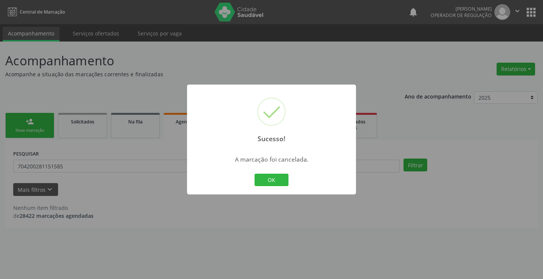
click at [275, 171] on div "Sucesso! × A marcação foi cancelada. OK Cancel" at bounding box center [271, 139] width 169 height 110
click at [275, 177] on button "OK" at bounding box center [272, 179] width 34 height 13
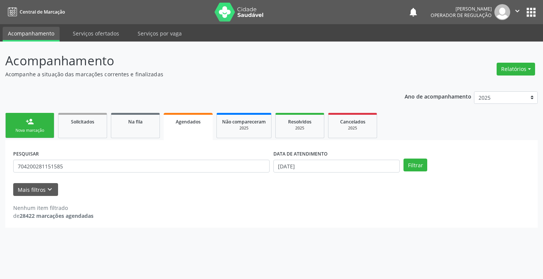
click at [38, 125] on link "person_add Nova marcação" at bounding box center [29, 125] width 49 height 25
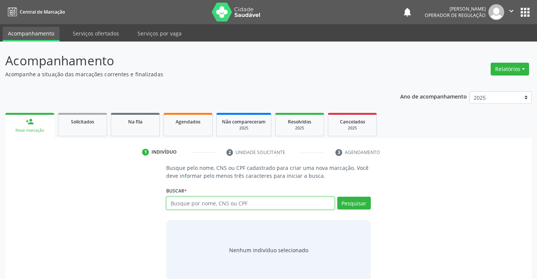
click at [225, 202] on input "text" at bounding box center [250, 202] width 168 height 13
type input "704200281151585"
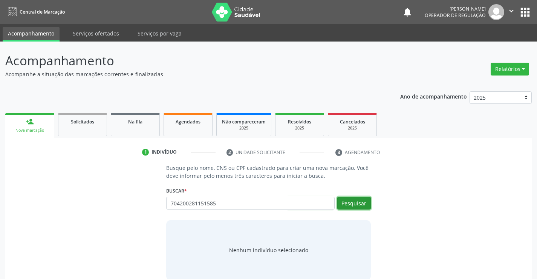
click at [360, 201] on button "Pesquisar" at bounding box center [354, 202] width 34 height 13
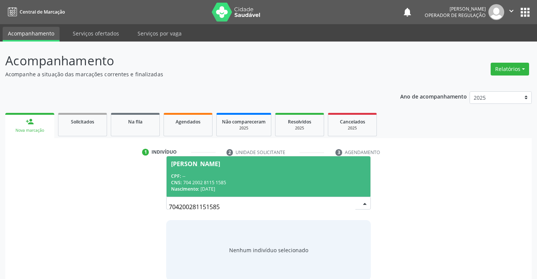
click at [322, 178] on div "CPF: --" at bounding box center [268, 176] width 195 height 6
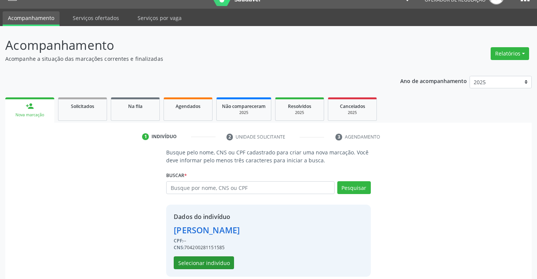
scroll to position [24, 0]
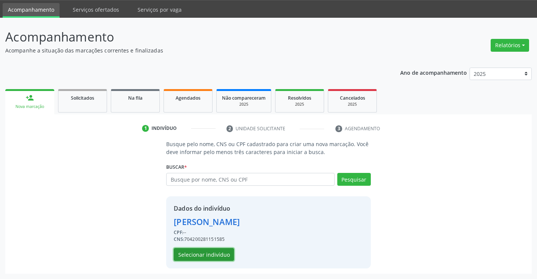
click at [218, 250] on button "Selecionar indivíduo" at bounding box center [204, 254] width 60 height 13
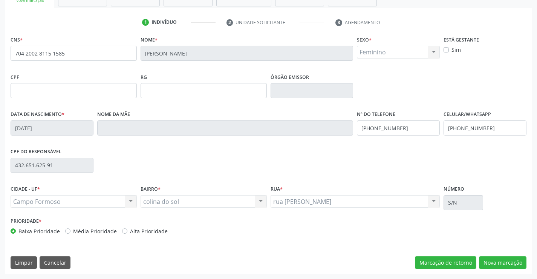
scroll to position [130, 0]
click at [495, 260] on button "Nova marcação" at bounding box center [503, 262] width 48 height 13
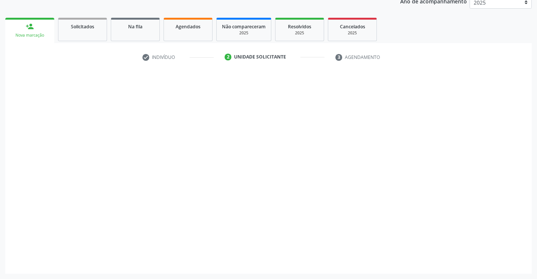
scroll to position [95, 0]
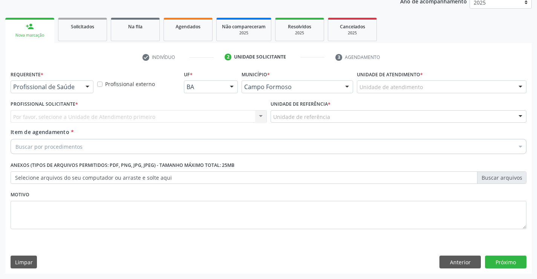
click at [80, 85] on div "Profissional de Saúde" at bounding box center [52, 86] width 83 height 13
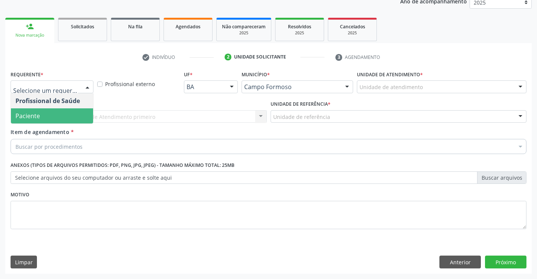
click at [67, 114] on span "Paciente" at bounding box center [52, 115] width 82 height 15
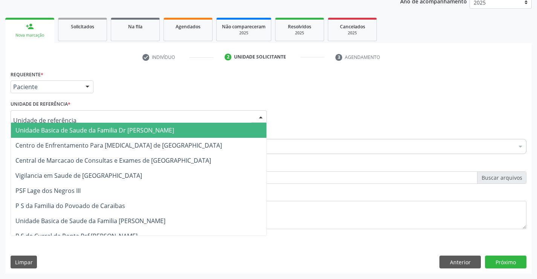
drag, startPoint x: 70, startPoint y: 111, endPoint x: 70, endPoint y: 117, distance: 6.0
click at [70, 112] on div at bounding box center [139, 116] width 256 height 13
drag, startPoint x: 71, startPoint y: 124, endPoint x: 71, endPoint y: 132, distance: 7.9
click at [71, 124] on span "Unidade Basica de Saude da Familia Dr [PERSON_NAME]" at bounding box center [139, 130] width 256 height 15
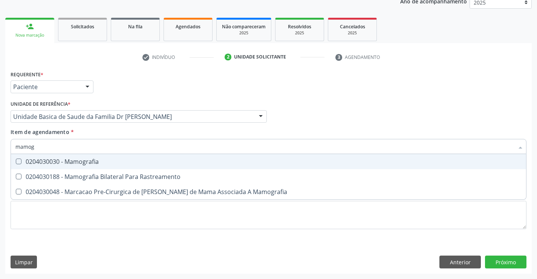
type input "mamogr"
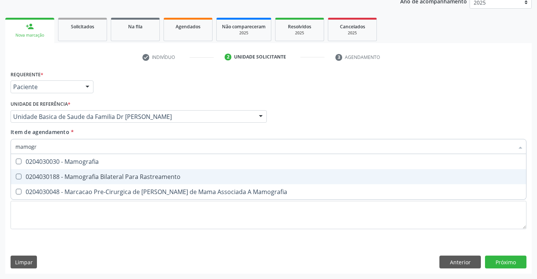
click at [127, 173] on div "0204030188 - Mamografia Bilateral Para Rastreamento" at bounding box center [268, 176] width 506 height 6
checkbox Rastreamento "true"
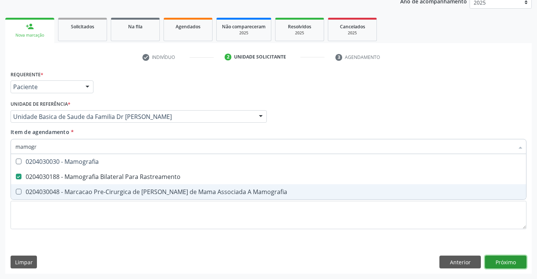
click at [507, 262] on div "Requerente * Paciente Profissional de Saúde Paciente Nenhum resultado encontrad…" at bounding box center [268, 171] width 527 height 205
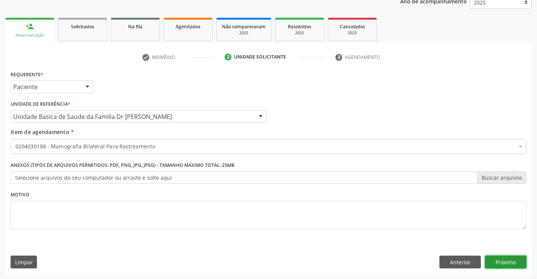
click at [509, 263] on button "Próximo" at bounding box center [505, 261] width 41 height 13
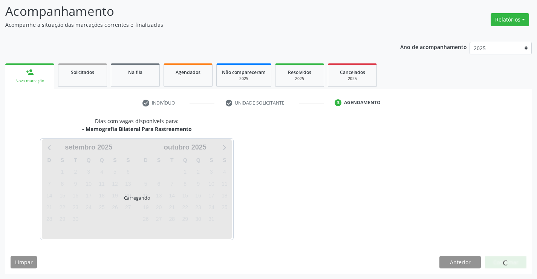
scroll to position [49, 0]
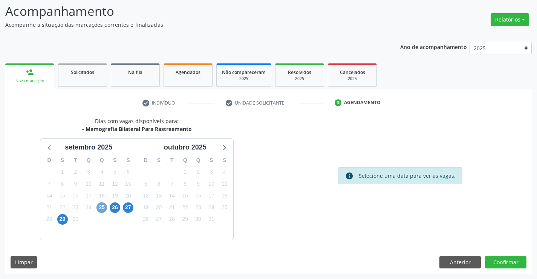
click at [104, 210] on span "25" at bounding box center [102, 207] width 11 height 11
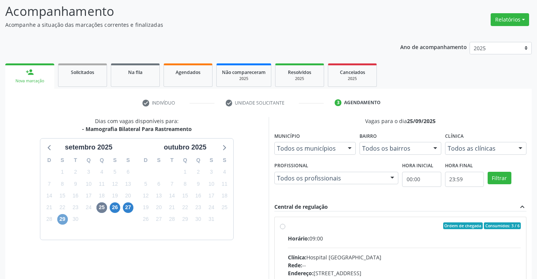
click at [63, 218] on span "29" at bounding box center [62, 219] width 11 height 11
click at [288, 225] on label "Ordem de chegada Consumidos: 3 / 6 Horário: 09:00 Clínica: Hospital Sao Francis…" at bounding box center [404, 280] width 233 height 116
click at [282, 225] on input "Ordem de chegada Consumidos: 3 / 6 Horário: 09:00 Clínica: Hospital Sao Francis…" at bounding box center [282, 225] width 5 height 7
radio input "true"
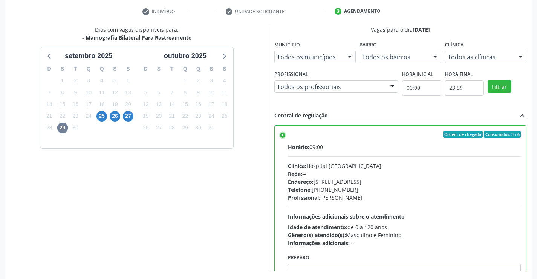
scroll to position [172, 0]
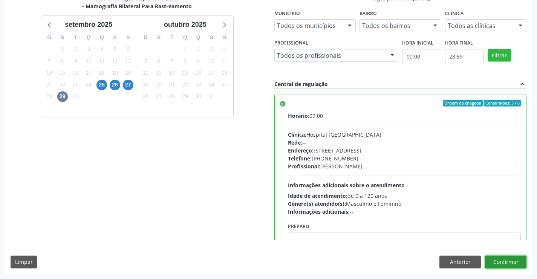
click at [506, 260] on button "Confirmar" at bounding box center [505, 261] width 41 height 13
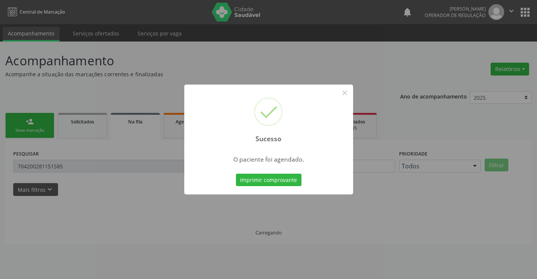
scroll to position [0, 0]
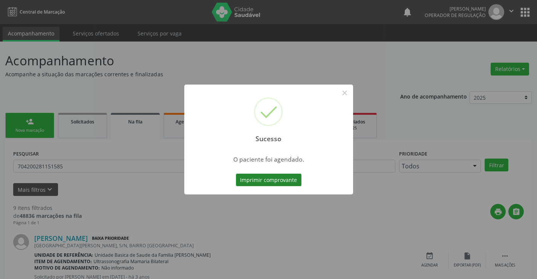
click at [260, 178] on button "Imprimir comprovante" at bounding box center [269, 179] width 66 height 13
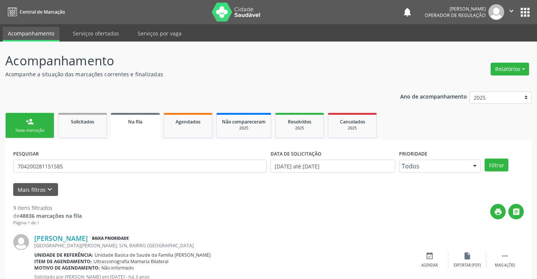
click at [40, 123] on link "person_add Nova marcação" at bounding box center [29, 125] width 49 height 25
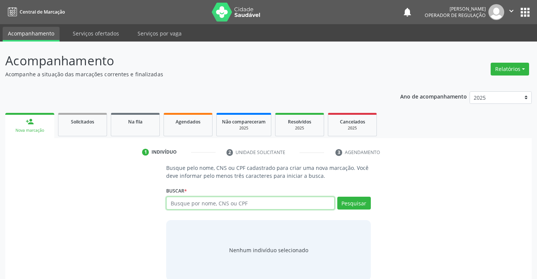
click at [226, 200] on input "text" at bounding box center [250, 202] width 168 height 13
type input "704200281151585"
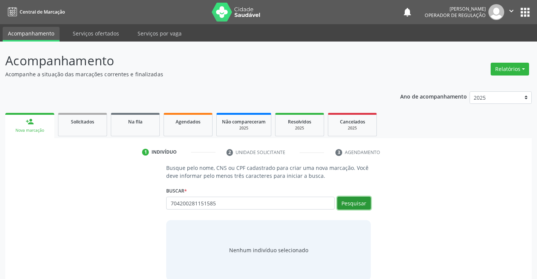
click at [362, 203] on button "Pesquisar" at bounding box center [354, 202] width 34 height 13
click at [325, 229] on div "Nenhum indivíduo selecionado" at bounding box center [268, 250] width 204 height 60
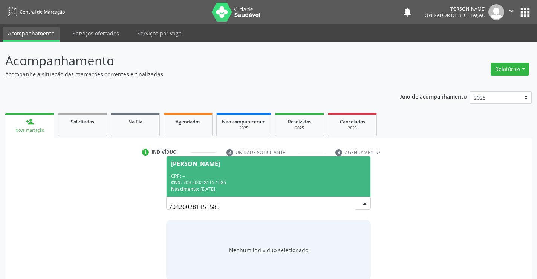
click at [286, 177] on div "CPF: --" at bounding box center [268, 176] width 195 height 6
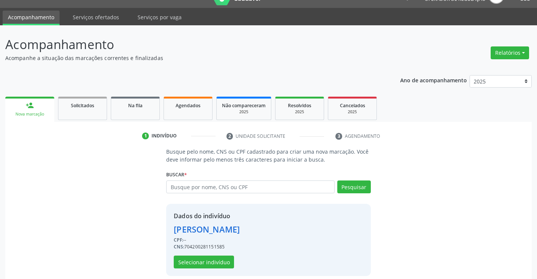
scroll to position [24, 0]
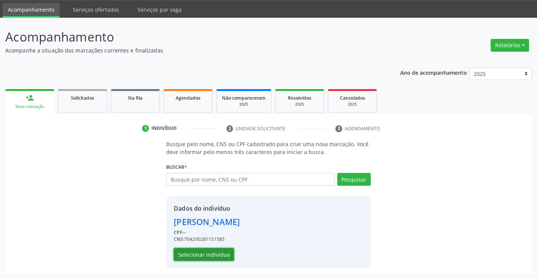
click at [214, 252] on button "Selecionar indivíduo" at bounding box center [204, 254] width 60 height 13
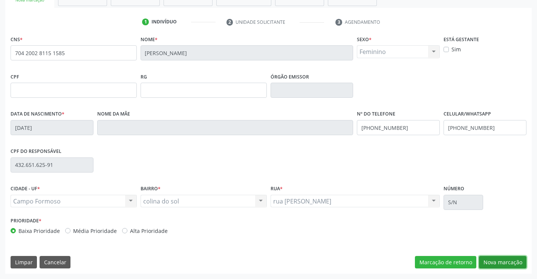
click at [504, 262] on button "Nova marcação" at bounding box center [503, 262] width 48 height 13
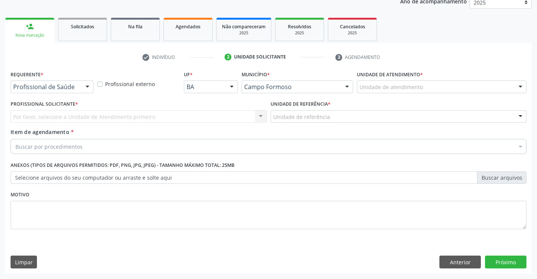
scroll to position [95, 0]
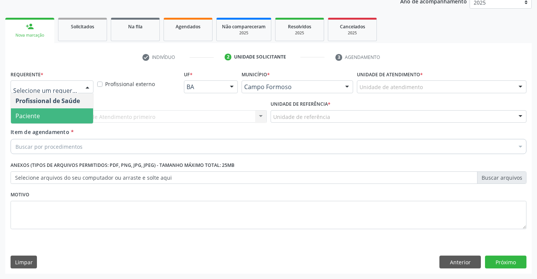
click at [61, 114] on span "Paciente" at bounding box center [52, 115] width 82 height 15
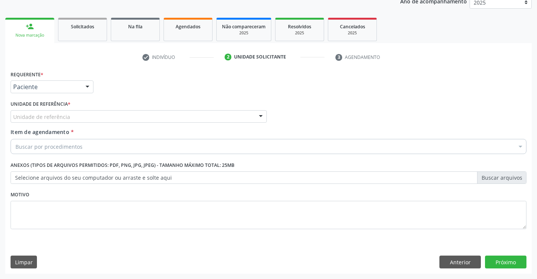
click at [69, 115] on div "Unidade de referência" at bounding box center [139, 116] width 256 height 13
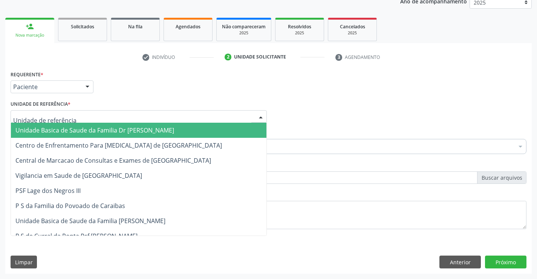
click at [70, 130] on span "Unidade Basica de Saude da Familia Dr [PERSON_NAME]" at bounding box center [94, 130] width 159 height 8
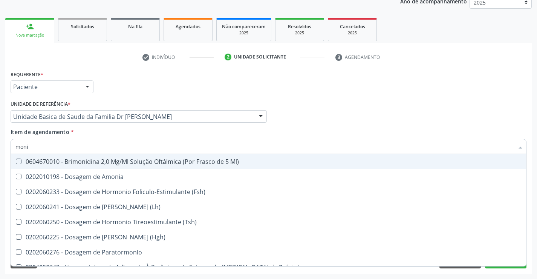
type input "monit"
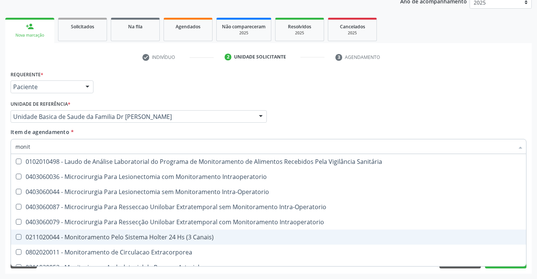
click at [164, 234] on div "0211020044 - Monitoramento Pelo Sistema Holter 24 Hs (3 Canais)" at bounding box center [268, 237] width 506 height 6
checkbox Canais\) "true"
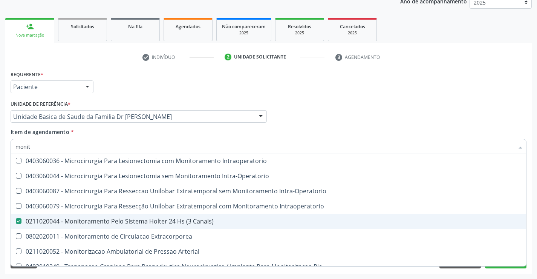
scroll to position [24, 0]
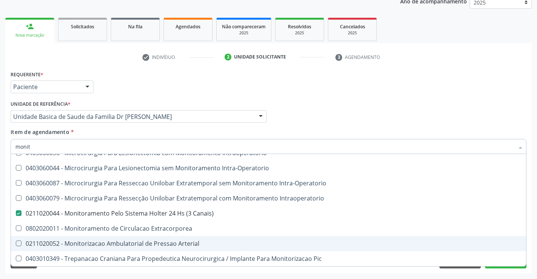
click at [189, 242] on div "0211020052 - Monitorizacao Ambulatorial de Pressao Arterial" at bounding box center [268, 243] width 506 height 6
checkbox Arterial "true"
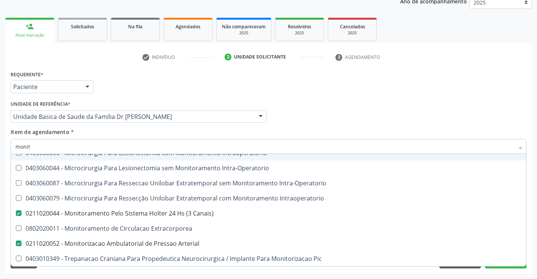
drag, startPoint x: 101, startPoint y: 149, endPoint x: 109, endPoint y: 153, distance: 9.3
click at [101, 149] on input "monit" at bounding box center [264, 146] width 499 height 15
type input "moni"
checkbox Canais\) "false"
checkbox Arterial "false"
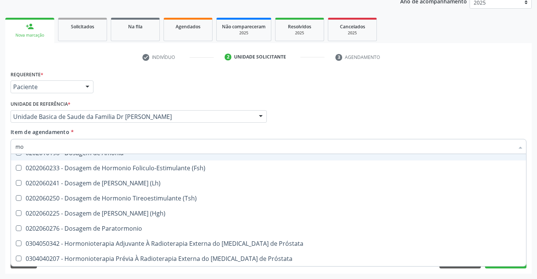
type input "m"
checkbox Canais\) "false"
checkbox Arterial "false"
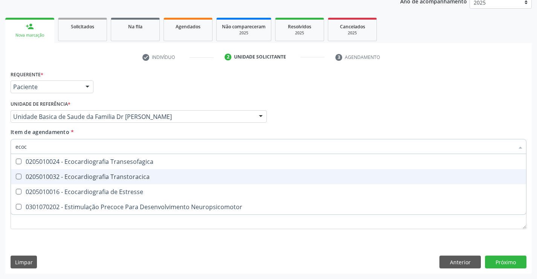
scroll to position [0, 0]
type input "ecoca"
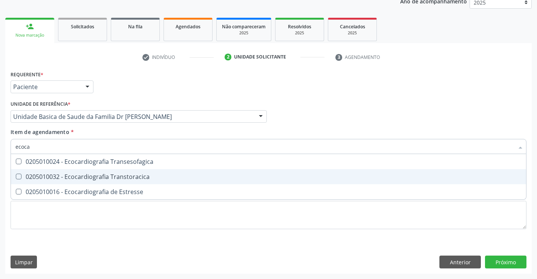
click at [117, 176] on div "0205010032 - Ecocardiografia Transtoracica" at bounding box center [268, 176] width 506 height 6
checkbox Transtoracica "true"
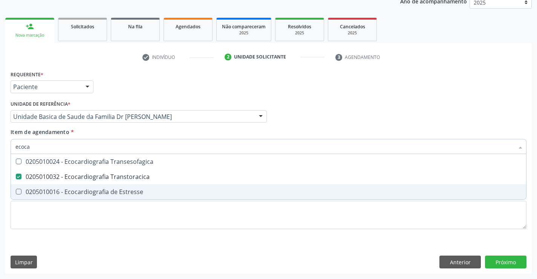
type input "ecoca"
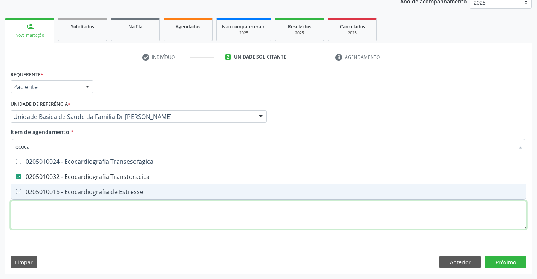
click at [132, 225] on div "Requerente * Paciente Profissional de Saúde Paciente Nenhum resultado encontrad…" at bounding box center [269, 154] width 516 height 171
checkbox Estresse "true"
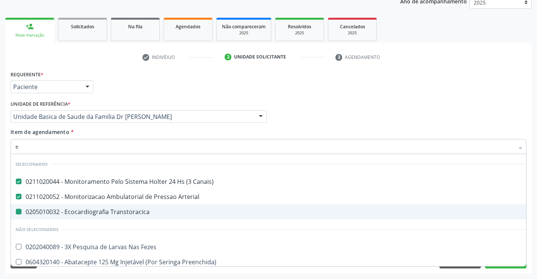
type input "el"
checkbox Transtoracica "false"
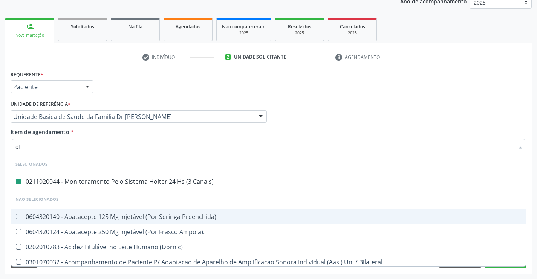
type input "ele"
checkbox Canais\) "false"
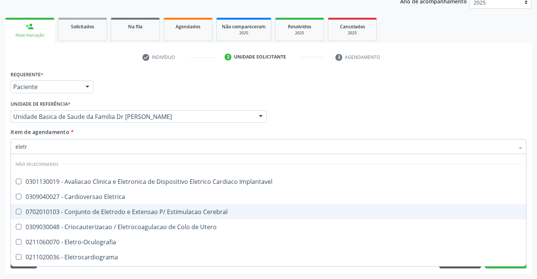
type input "eletro"
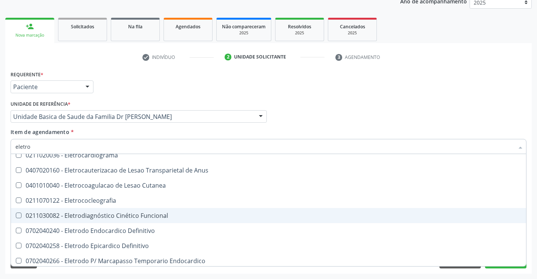
scroll to position [75, 0]
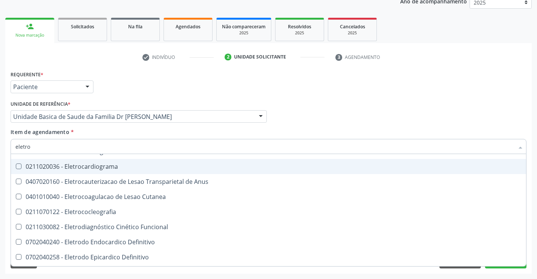
click at [109, 165] on div "0211020036 - Eletrocardiograma" at bounding box center [268, 166] width 506 height 6
checkbox Eletrocardiograma "true"
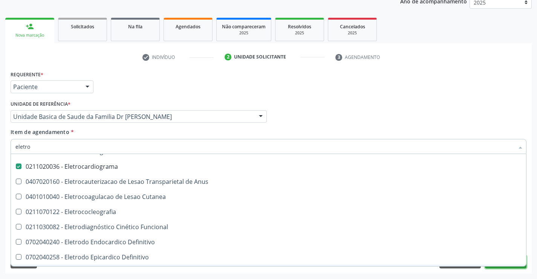
click at [506, 267] on button "Próximo" at bounding box center [505, 261] width 41 height 13
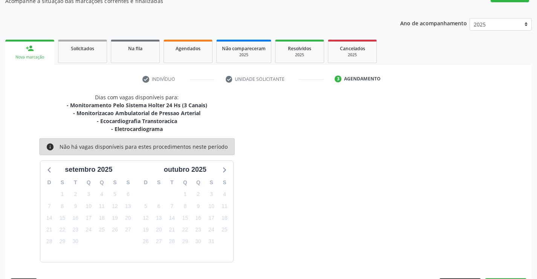
scroll to position [95, 0]
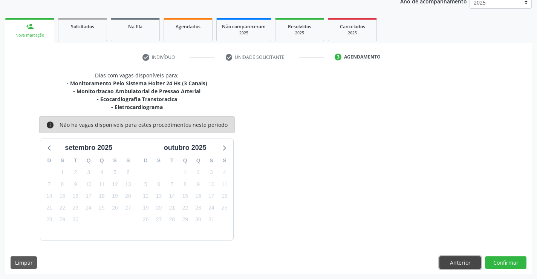
click at [470, 266] on button "Anterior" at bounding box center [460, 262] width 41 height 13
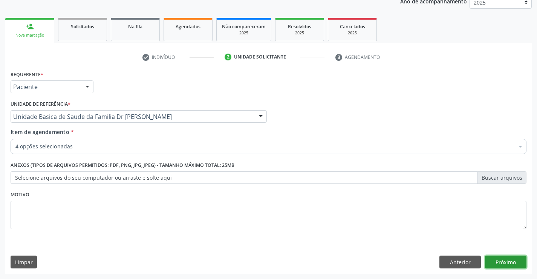
click at [509, 264] on button "Próximo" at bounding box center [505, 261] width 41 height 13
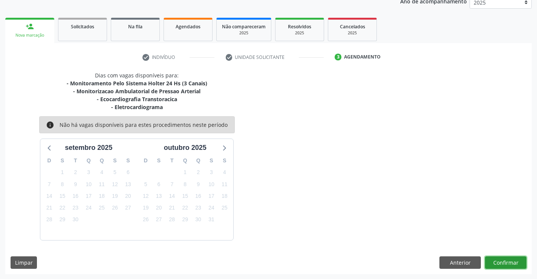
click at [510, 263] on button "Confirmar" at bounding box center [505, 262] width 41 height 13
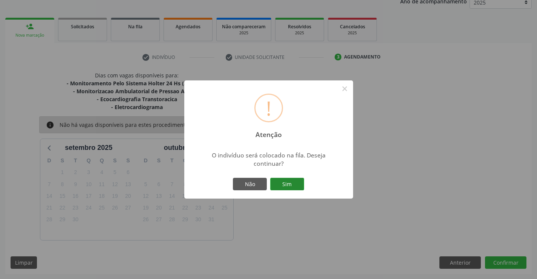
click at [279, 183] on button "Sim" at bounding box center [287, 184] width 34 height 13
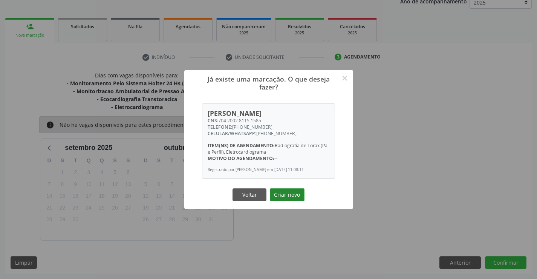
click at [296, 198] on button "Criar novo" at bounding box center [287, 194] width 35 height 13
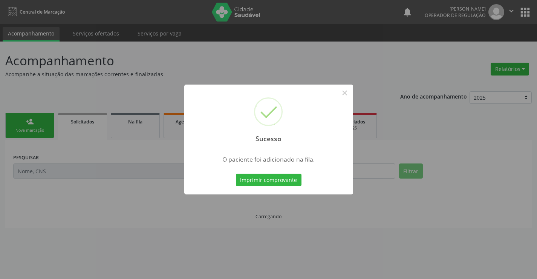
scroll to position [0, 0]
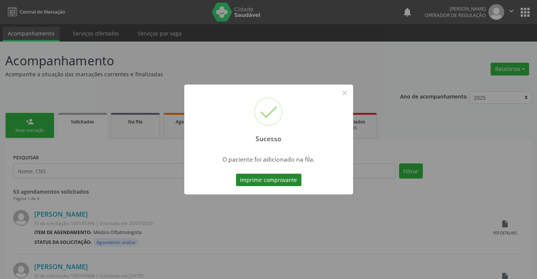
click at [293, 178] on button "Imprimir comprovante" at bounding box center [269, 179] width 66 height 13
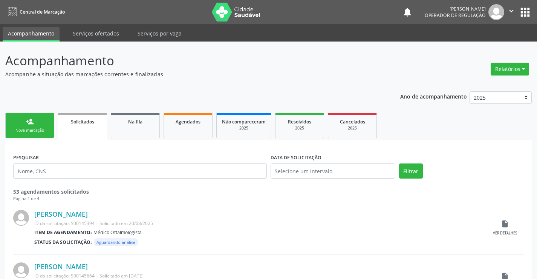
click at [27, 130] on div "Nova marcação" at bounding box center [30, 130] width 38 height 6
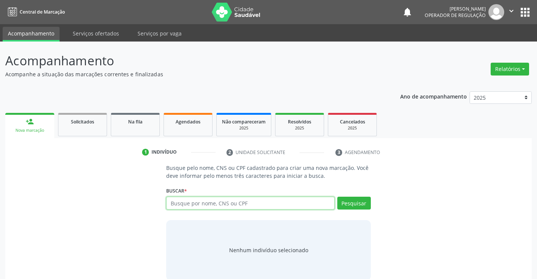
click at [190, 204] on input "text" at bounding box center [250, 202] width 168 height 13
type input "700004633215706"
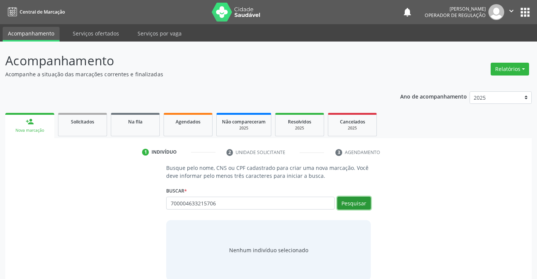
click at [356, 204] on button "Pesquisar" at bounding box center [354, 202] width 34 height 13
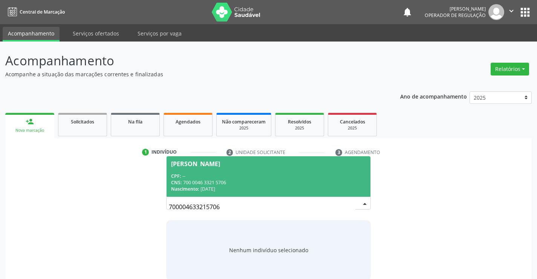
click at [349, 229] on div "Nenhum indivíduo selecionado" at bounding box center [268, 250] width 204 height 60
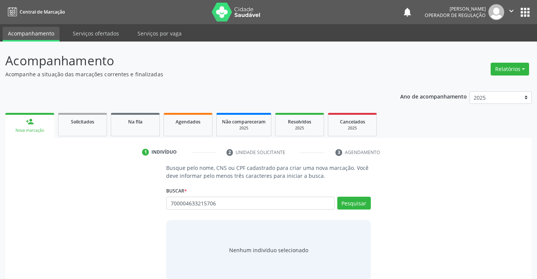
click at [336, 231] on div "Nenhum indivíduo selecionado" at bounding box center [268, 250] width 204 height 60
click at [359, 203] on button "Pesquisar" at bounding box center [354, 202] width 34 height 13
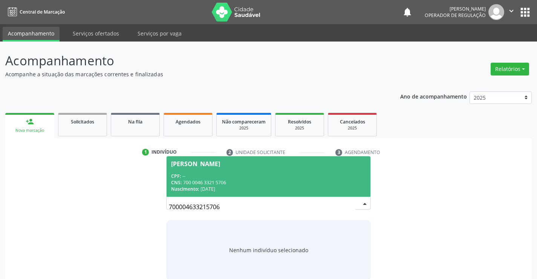
click at [298, 174] on div "CPF: --" at bounding box center [268, 176] width 195 height 6
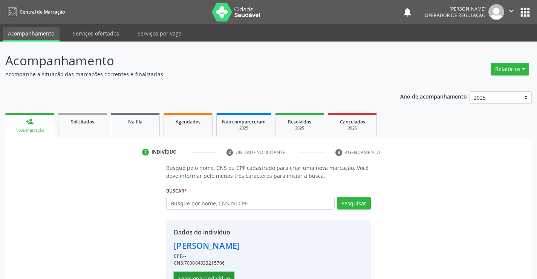
click at [221, 274] on button "Selecionar indivíduo" at bounding box center [204, 278] width 60 height 13
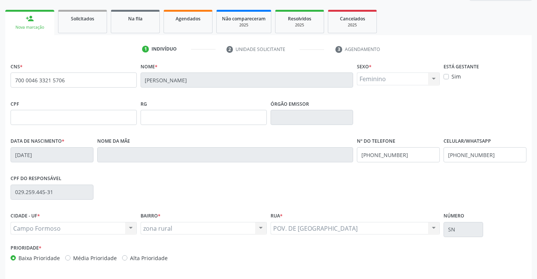
scroll to position [130, 0]
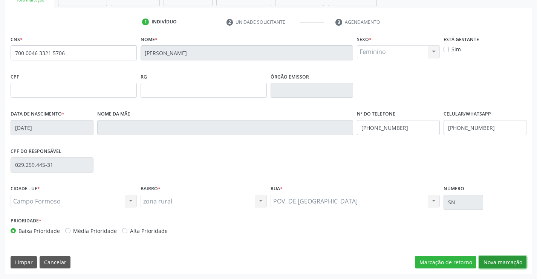
drag, startPoint x: 498, startPoint y: 261, endPoint x: 472, endPoint y: 243, distance: 31.7
click at [498, 261] on button "Nova marcação" at bounding box center [503, 262] width 48 height 13
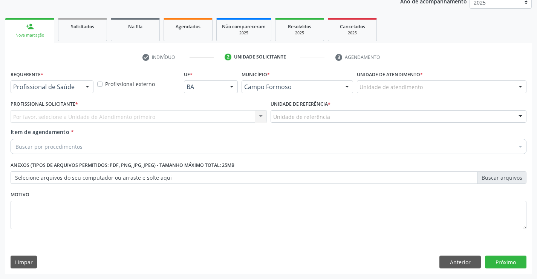
scroll to position [95, 0]
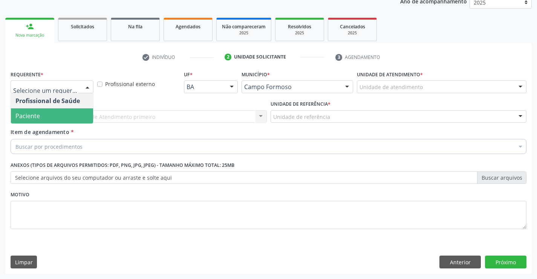
click at [60, 116] on span "Paciente" at bounding box center [52, 115] width 82 height 15
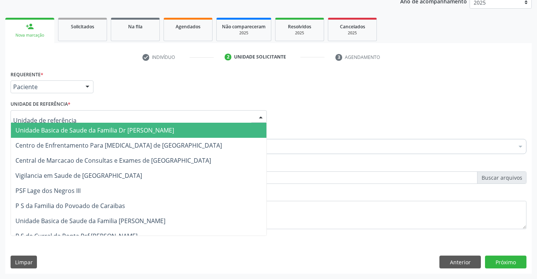
click at [72, 115] on div at bounding box center [139, 116] width 256 height 13
click at [75, 127] on span "Unidade Basica de Saude da Familia Dr [PERSON_NAME]" at bounding box center [94, 130] width 159 height 8
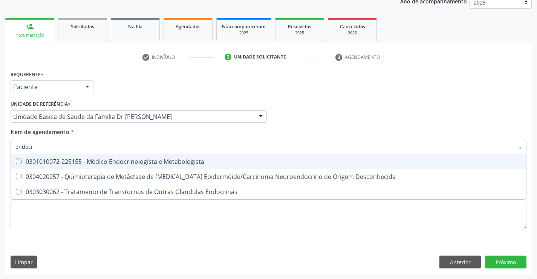
type input "endocri"
click at [175, 164] on div "0301010072-225155 - Médico Endocrinologista e Metabologista" at bounding box center [268, 161] width 506 height 6
checkbox Metabologista "true"
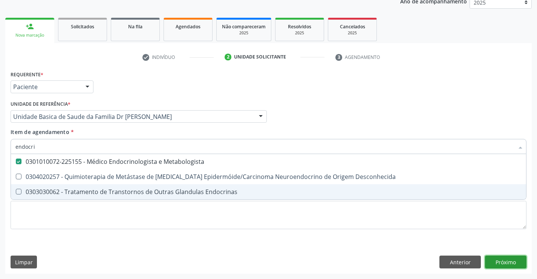
click at [503, 260] on div "Requerente * Paciente Profissional de Saúde Paciente Nenhum resultado encontrad…" at bounding box center [268, 171] width 527 height 205
checkbox Desconhecida "true"
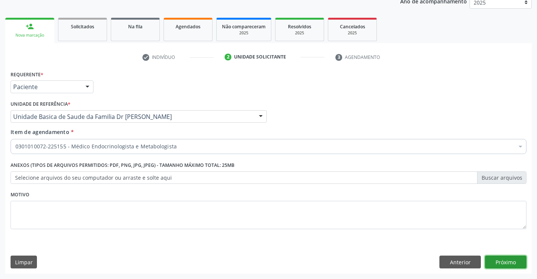
click at [504, 258] on button "Próximo" at bounding box center [505, 261] width 41 height 13
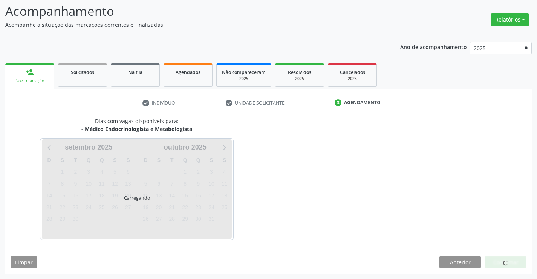
scroll to position [49, 0]
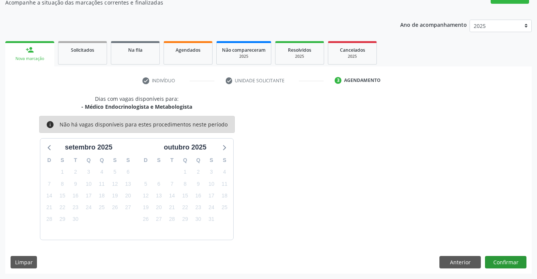
scroll to position [72, 0]
click at [503, 264] on button "Confirmar" at bounding box center [505, 262] width 41 height 13
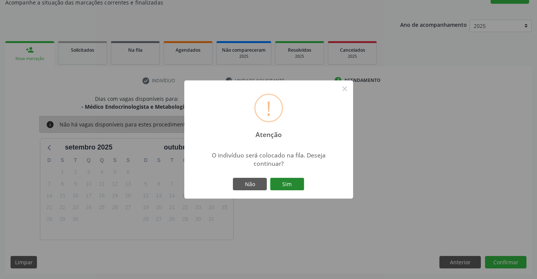
click at [299, 184] on button "Sim" at bounding box center [287, 184] width 34 height 13
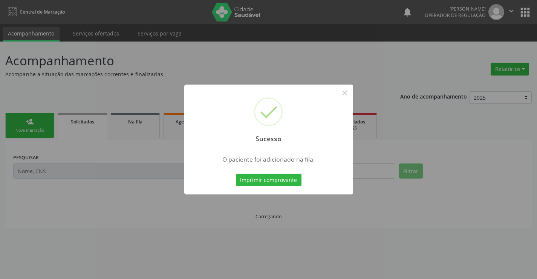
scroll to position [0, 0]
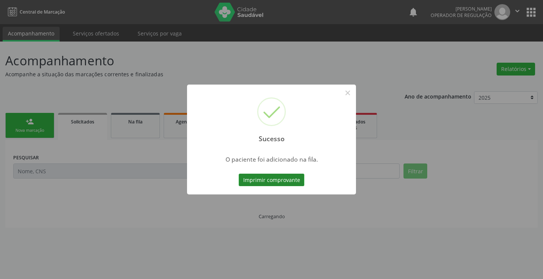
click at [294, 179] on button "Imprimir comprovante" at bounding box center [272, 179] width 66 height 13
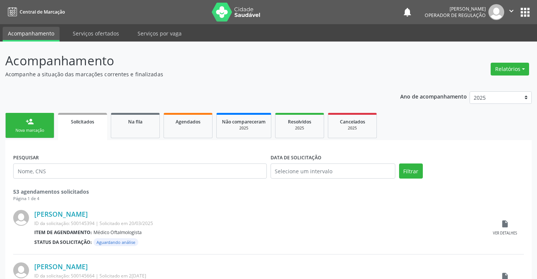
click at [38, 125] on link "person_add Nova marcação" at bounding box center [29, 125] width 49 height 25
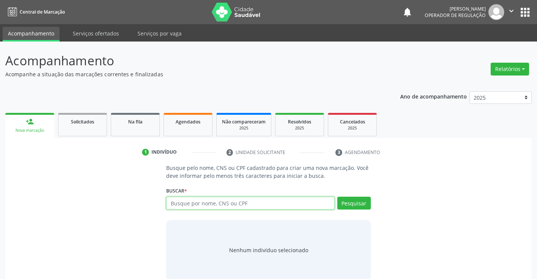
click at [200, 200] on input "text" at bounding box center [250, 202] width 168 height 13
type input "700001901251203"
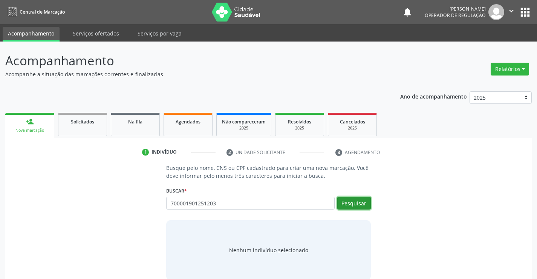
click at [357, 202] on button "Pesquisar" at bounding box center [354, 202] width 34 height 13
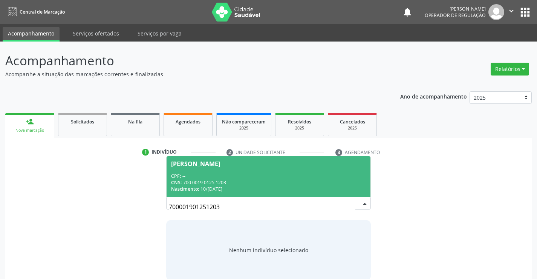
click at [248, 174] on div "CPF: --" at bounding box center [268, 176] width 195 height 6
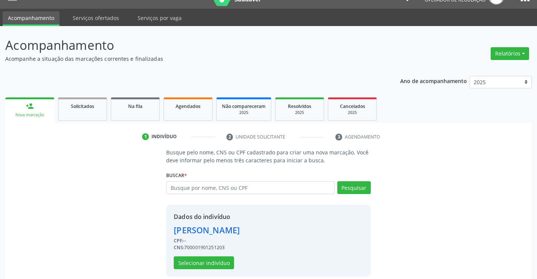
scroll to position [24, 0]
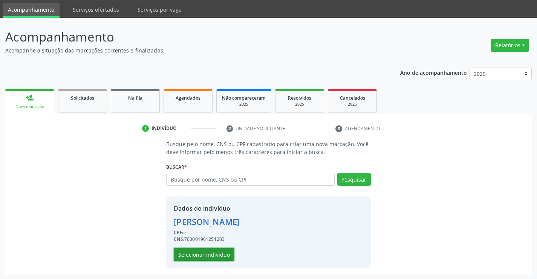
click at [212, 256] on button "Selecionar indivíduo" at bounding box center [204, 254] width 60 height 13
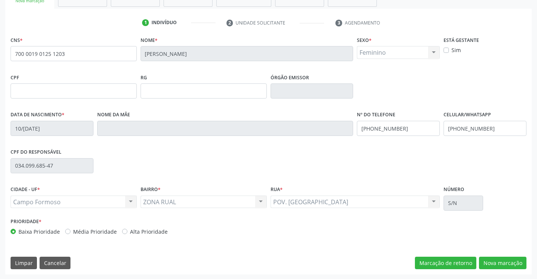
scroll to position [130, 0]
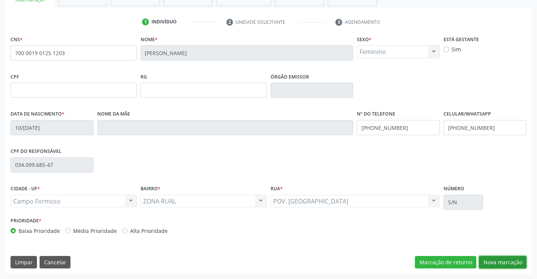
click at [501, 261] on button "Nova marcação" at bounding box center [503, 262] width 48 height 13
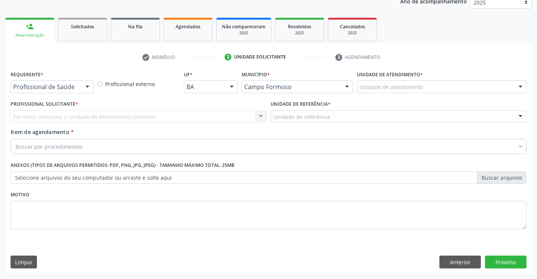
scroll to position [95, 0]
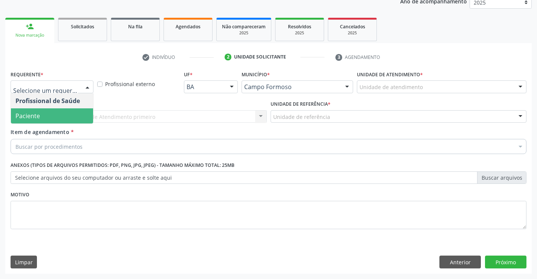
click at [55, 118] on span "Paciente" at bounding box center [52, 115] width 82 height 15
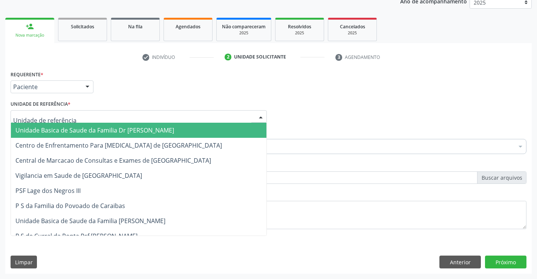
click at [83, 127] on span "Unidade Basica de Saude da Familia Dr [PERSON_NAME]" at bounding box center [94, 130] width 159 height 8
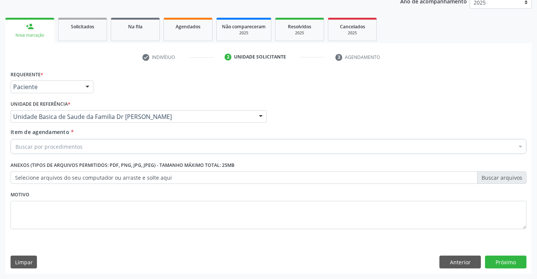
click at [85, 149] on div "Buscar por procedimentos" at bounding box center [269, 146] width 516 height 15
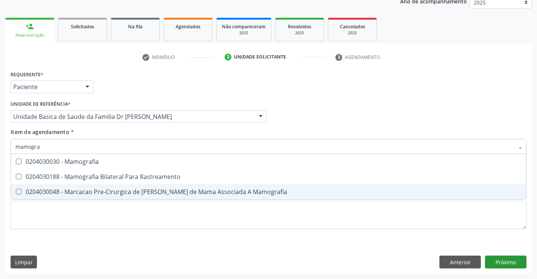
type input "mamogra"
click at [503, 262] on div "Requerente * Paciente Profissional de Saúde Paciente Nenhum resultado encontrad…" at bounding box center [268, 171] width 527 height 205
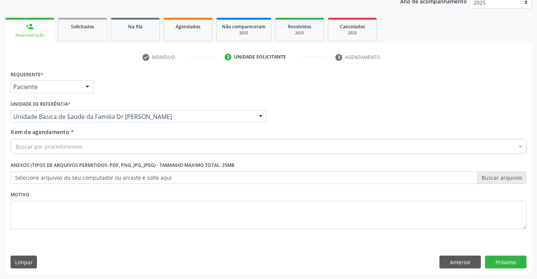
click at [85, 147] on div "Buscar por procedimentos" at bounding box center [269, 146] width 516 height 15
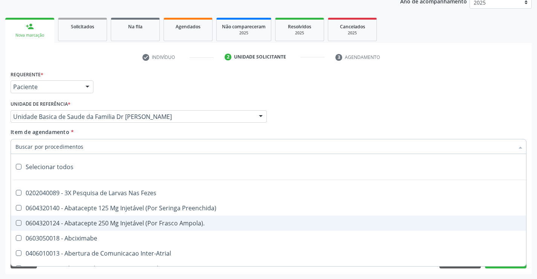
click at [130, 142] on input "Item de agendamento *" at bounding box center [264, 146] width 499 height 15
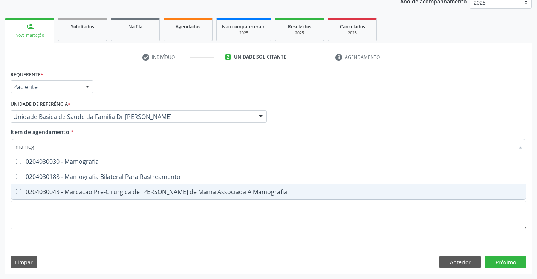
type input "mamogr"
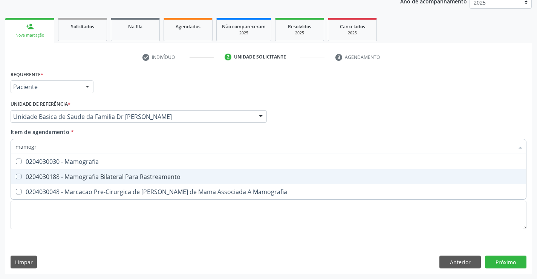
click at [150, 173] on div "0204030188 - Mamografia Bilateral Para Rastreamento" at bounding box center [268, 176] width 506 height 6
checkbox Rastreamento "true"
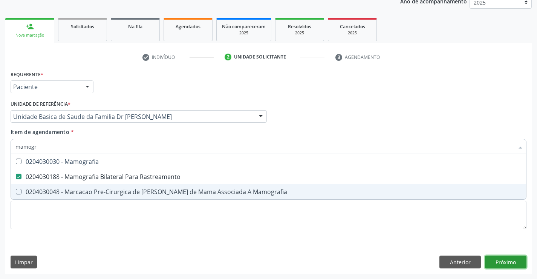
click at [506, 259] on div "Requerente * Paciente Profissional de Saúde Paciente Nenhum resultado encontrad…" at bounding box center [268, 171] width 527 height 205
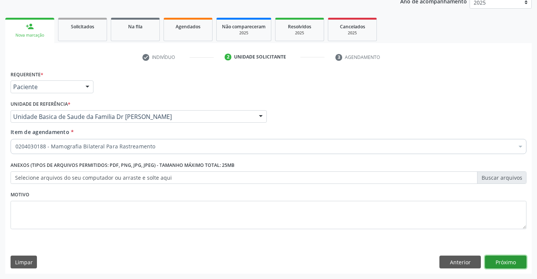
click at [510, 260] on button "Próximo" at bounding box center [505, 261] width 41 height 13
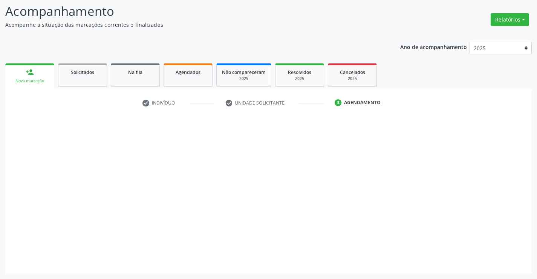
scroll to position [49, 0]
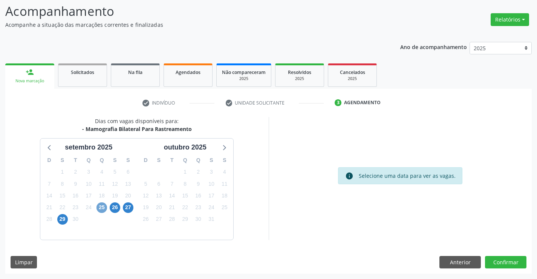
click at [99, 206] on span "25" at bounding box center [102, 207] width 11 height 11
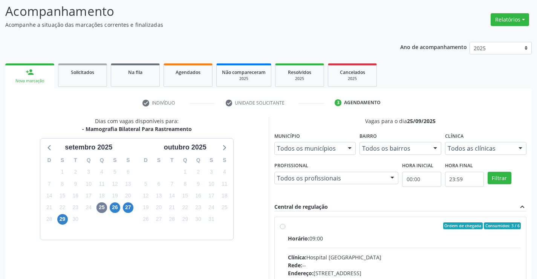
click at [288, 226] on label "Ordem de chegada Consumidos: 3 / 6 Horário: 09:00 Clínica: Hospital Sao Francis…" at bounding box center [404, 280] width 233 height 116
click at [282, 226] on input "Ordem de chegada Consumidos: 3 / 6 Horário: 09:00 Clínica: Hospital Sao Francis…" at bounding box center [282, 225] width 5 height 7
radio input "true"
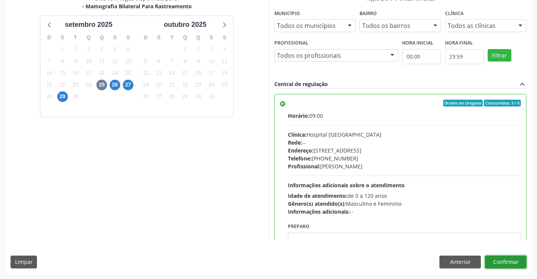
click at [513, 260] on button "Confirmar" at bounding box center [505, 261] width 41 height 13
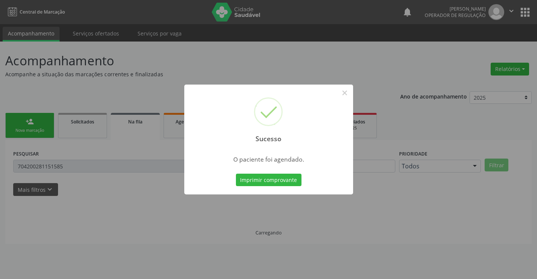
scroll to position [0, 0]
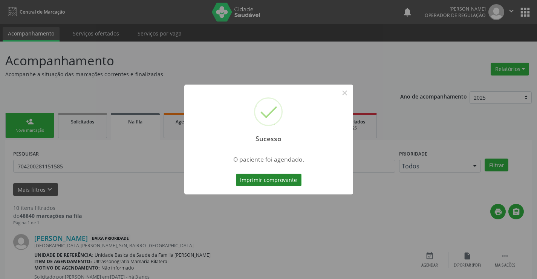
click at [273, 181] on button "Imprimir comprovante" at bounding box center [269, 179] width 66 height 13
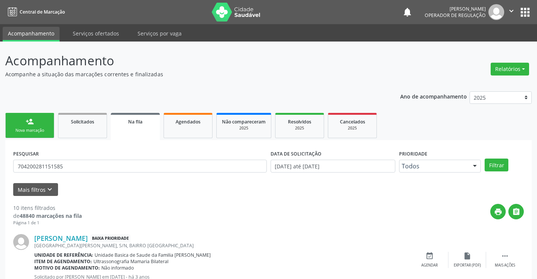
click at [509, 11] on icon "" at bounding box center [512, 11] width 8 height 8
click at [485, 47] on link "Sair" at bounding box center [492, 46] width 52 height 11
